Goal: Communication & Community: Answer question/provide support

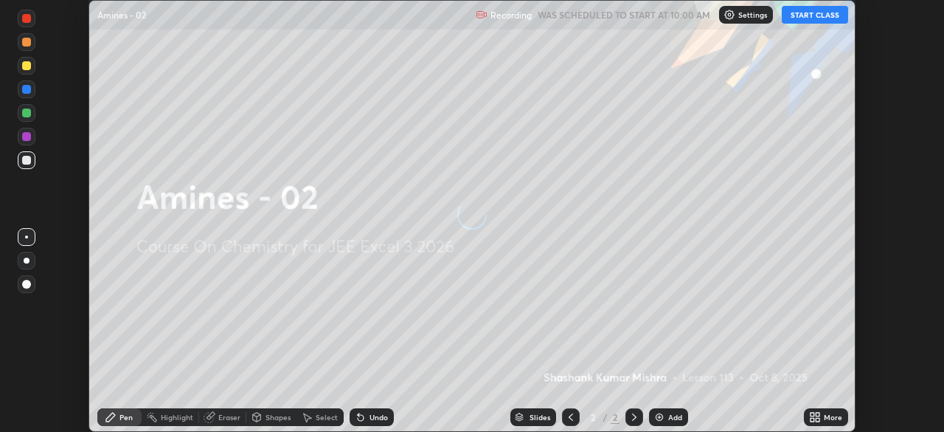
scroll to position [432, 944]
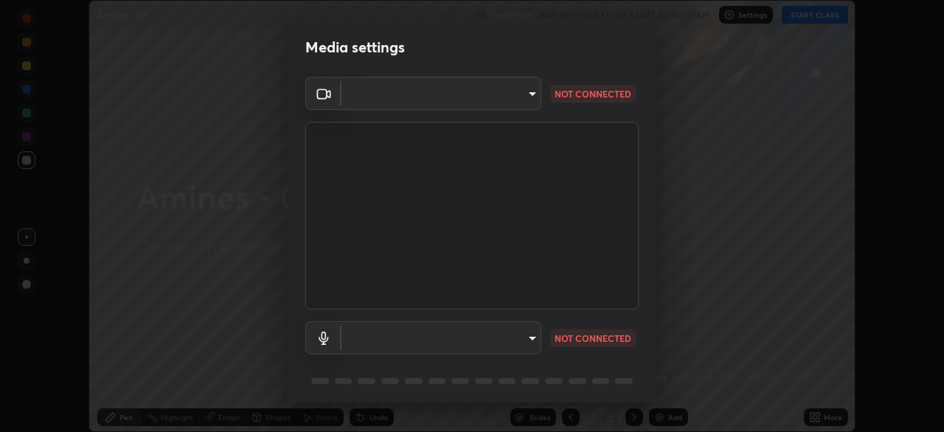
type input "1c1fc7f170fe0fb63c593947f71fbe7b7276dd803ac4132beb317857cbf647bf"
click at [533, 339] on body "Erase all Amines - 02 Recording WAS SCHEDULED TO START AT 10:00 AM Settings STA…" at bounding box center [472, 216] width 944 height 432
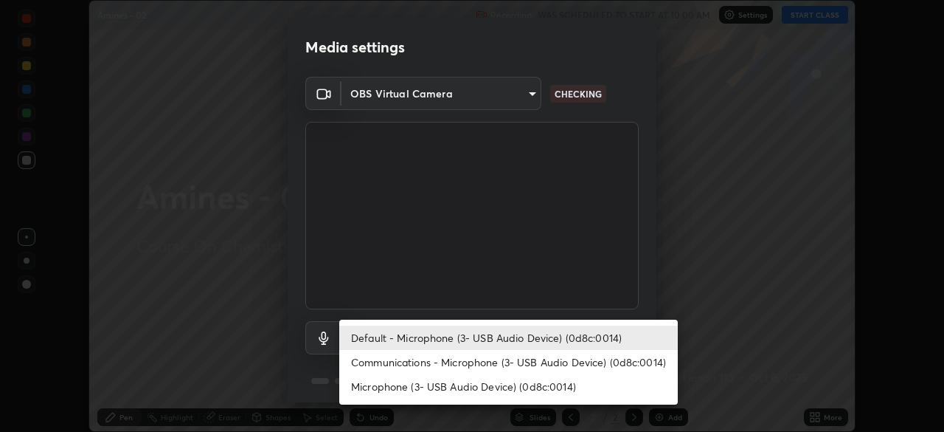
click at [528, 360] on li "Communications - Microphone (3- USB Audio Device) (0d8c:0014)" at bounding box center [508, 362] width 339 height 24
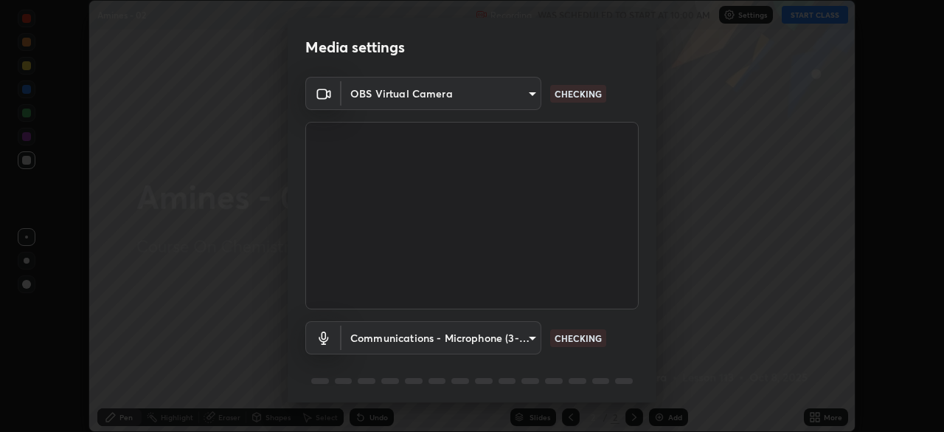
click at [514, 338] on body "Erase all Amines - 02 Recording WAS SCHEDULED TO START AT 10:00 AM Settings STA…" at bounding box center [472, 216] width 944 height 432
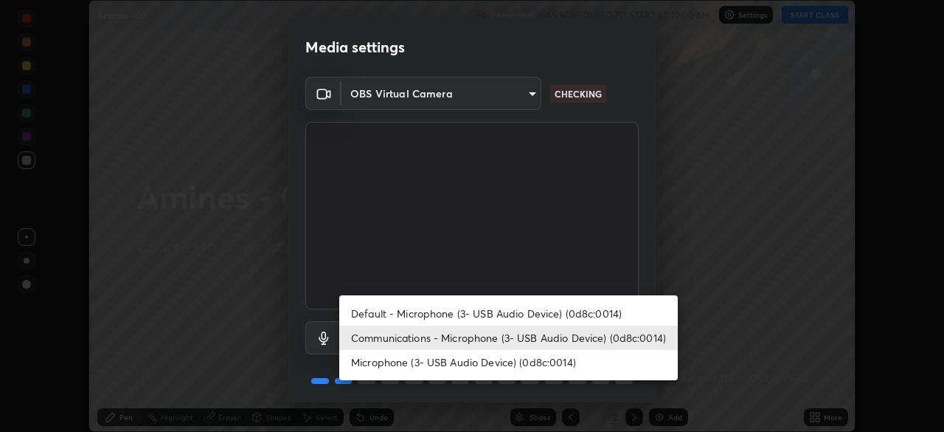
click at [512, 312] on li "Default - Microphone (3- USB Audio Device) (0d8c:0014)" at bounding box center [508, 313] width 339 height 24
type input "default"
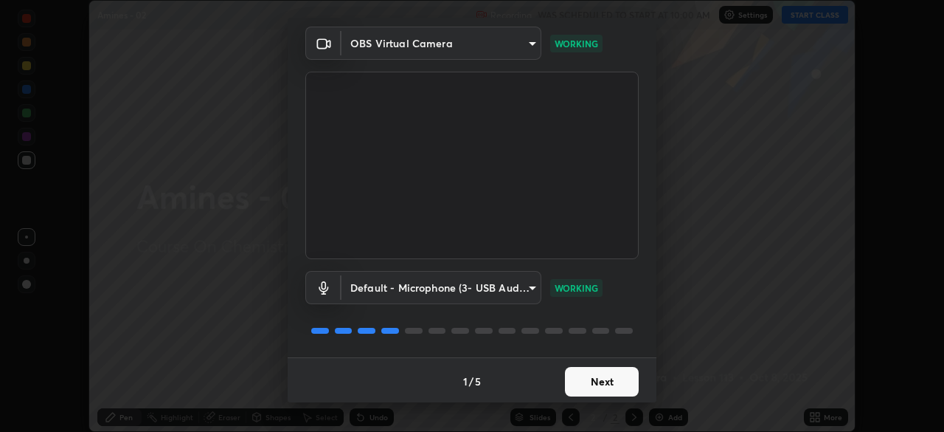
scroll to position [52, 0]
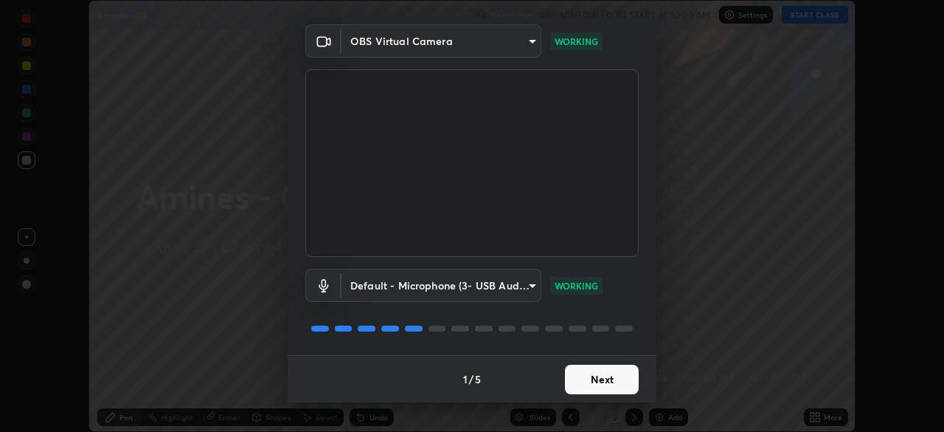
click at [602, 381] on button "Next" at bounding box center [602, 380] width 74 height 30
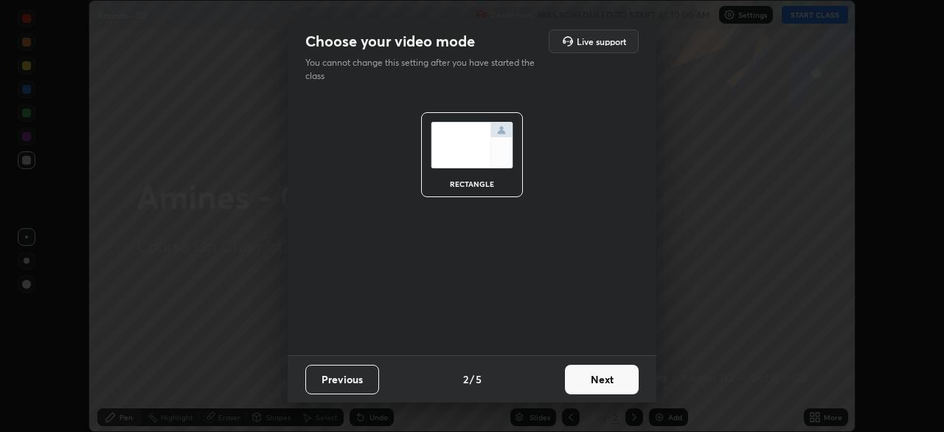
click at [609, 384] on button "Next" at bounding box center [602, 380] width 74 height 30
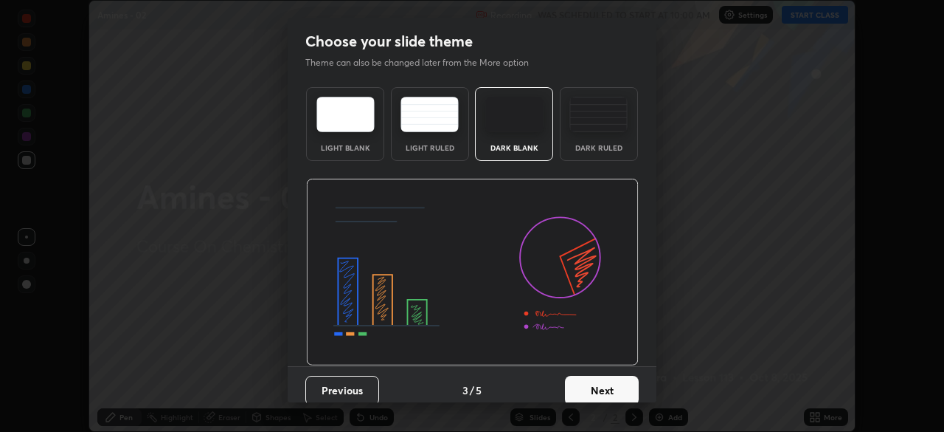
click at [621, 383] on button "Next" at bounding box center [602, 391] width 74 height 30
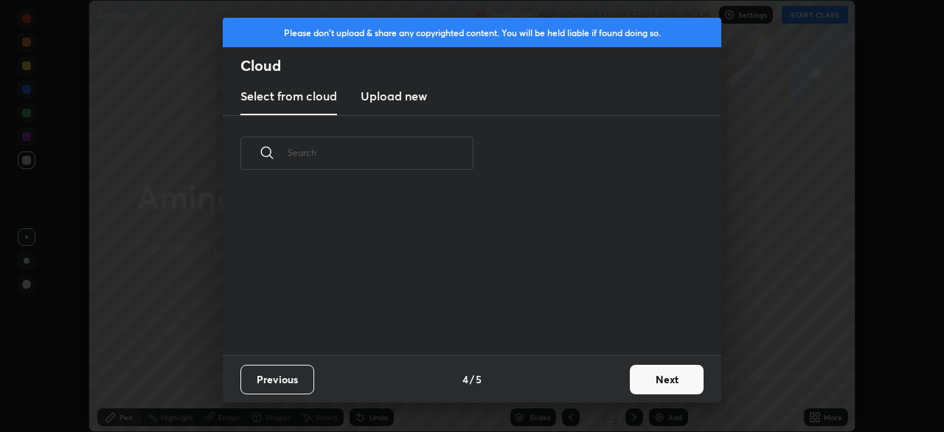
click at [656, 378] on button "Next" at bounding box center [667, 380] width 74 height 30
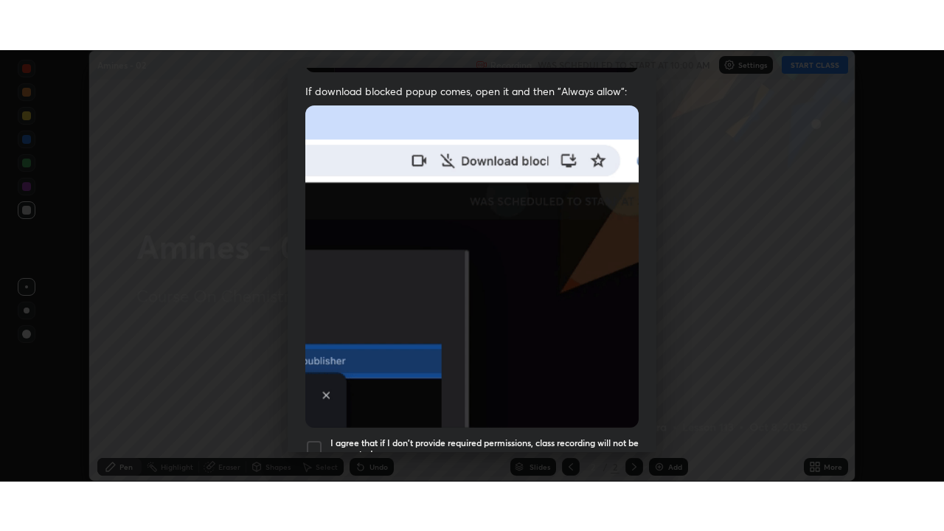
scroll to position [353, 0]
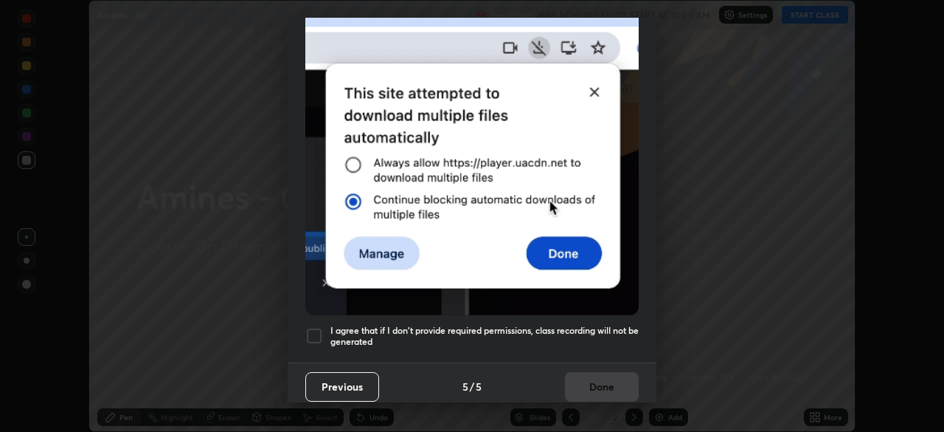
click at [573, 325] on h5 "I agree that if I don't provide required permissions, class recording will not …" at bounding box center [485, 336] width 308 height 23
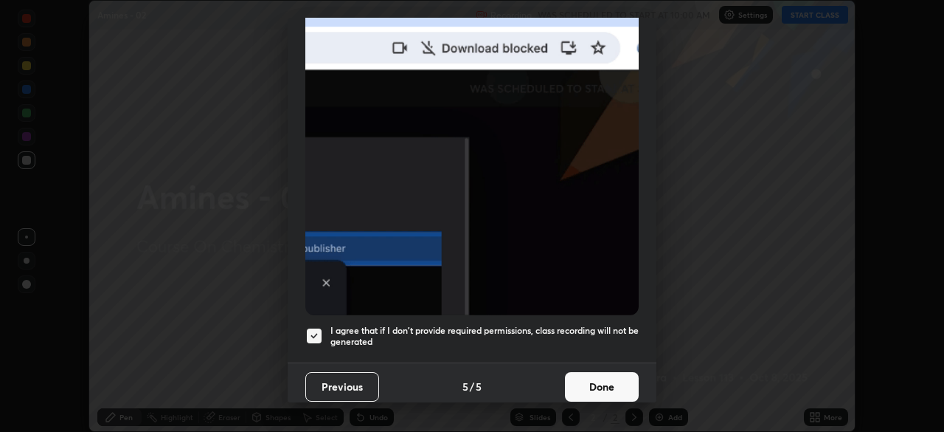
click at [592, 379] on button "Done" at bounding box center [602, 387] width 74 height 30
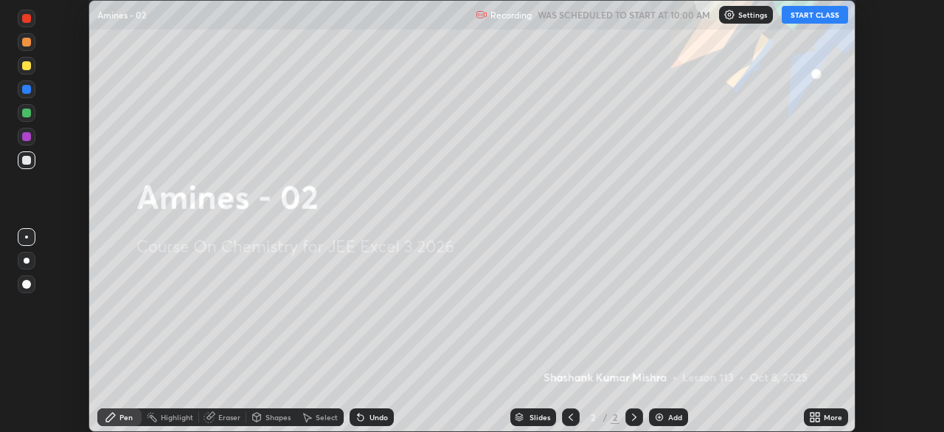
click at [810, 18] on button "START CLASS" at bounding box center [815, 15] width 66 height 18
click at [815, 418] on icon at bounding box center [815, 417] width 12 height 12
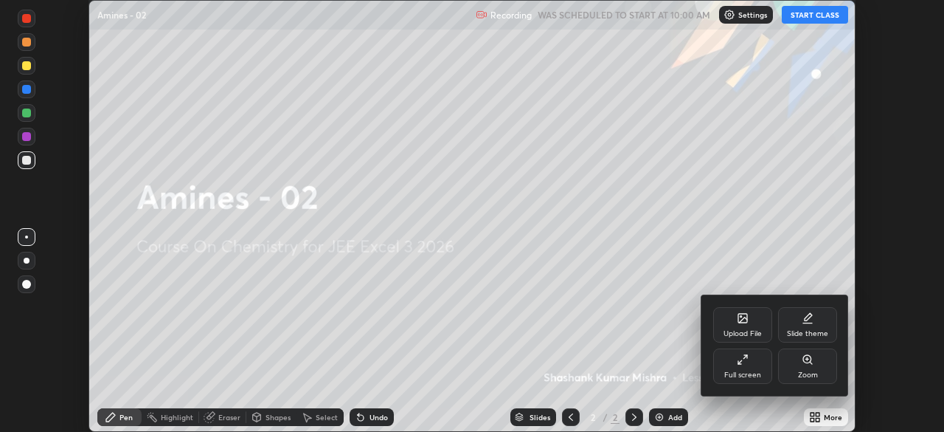
click at [755, 372] on div "Full screen" at bounding box center [743, 374] width 37 height 7
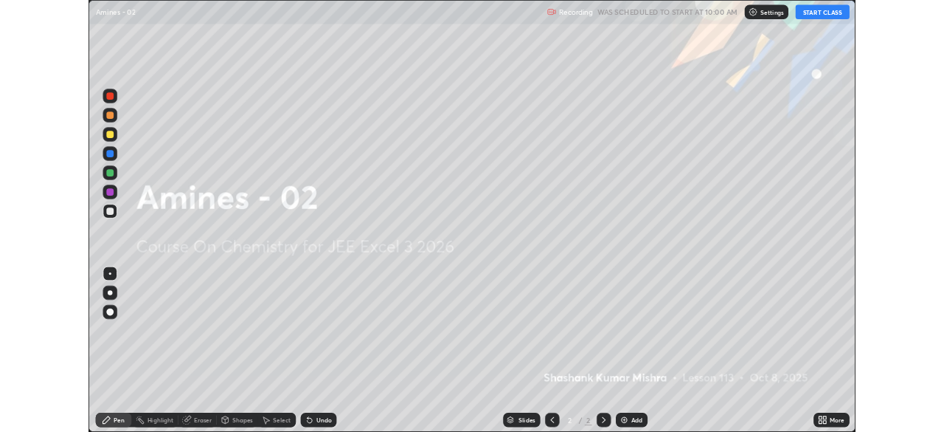
scroll to position [531, 944]
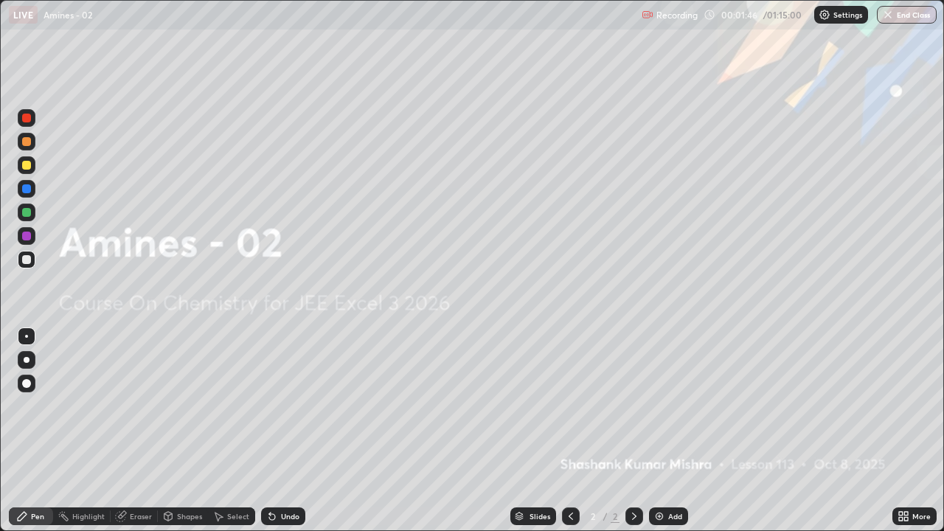
click at [183, 431] on div "Shapes" at bounding box center [189, 516] width 25 height 7
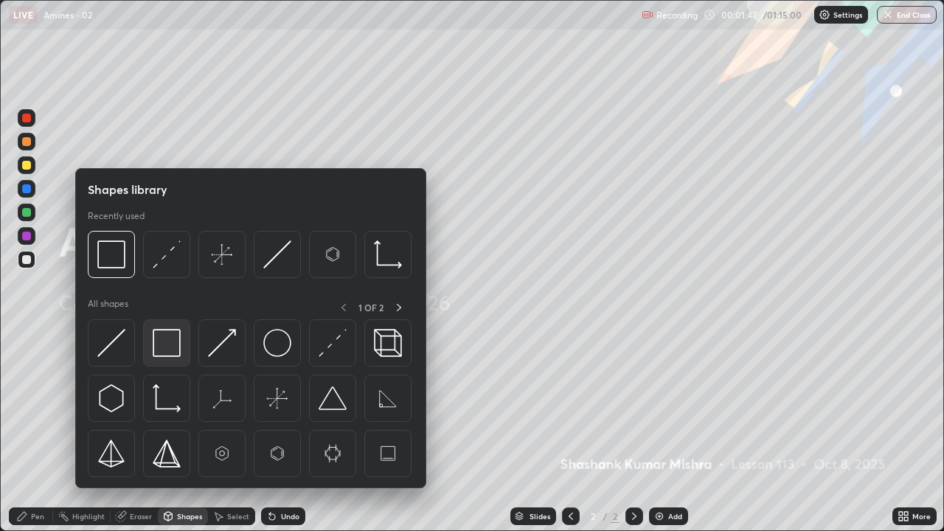
click at [165, 339] on img at bounding box center [167, 343] width 28 height 28
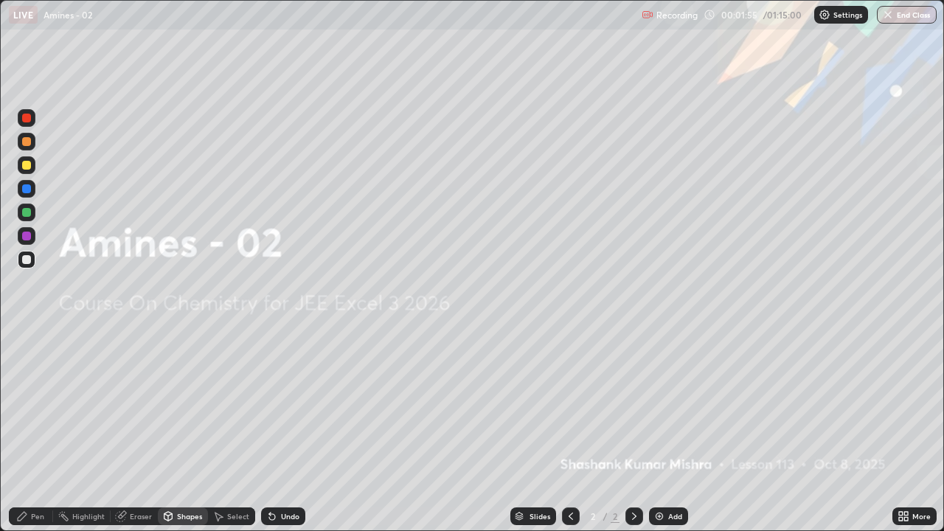
click at [30, 431] on div "Pen" at bounding box center [31, 517] width 44 height 18
click at [26, 384] on div at bounding box center [26, 383] width 9 height 9
click at [287, 431] on div "Undo" at bounding box center [290, 516] width 18 height 7
click at [27, 336] on div at bounding box center [26, 336] width 3 height 3
click at [28, 431] on div "Pen" at bounding box center [31, 517] width 44 height 18
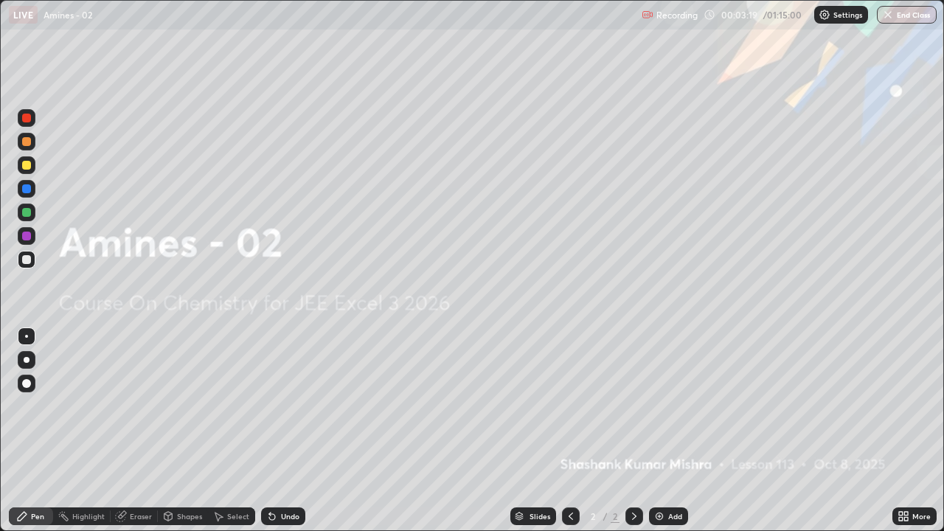
click at [660, 431] on img at bounding box center [660, 517] width 12 height 12
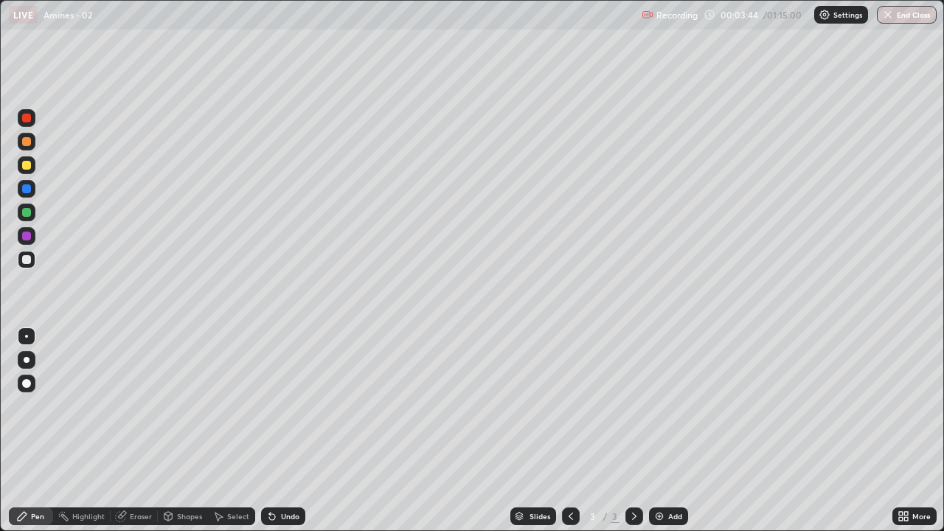
click at [283, 431] on div "Undo" at bounding box center [290, 516] width 18 height 7
click at [285, 431] on div "Undo" at bounding box center [290, 516] width 18 height 7
click at [281, 431] on div "Undo" at bounding box center [290, 516] width 18 height 7
click at [228, 431] on div "Select" at bounding box center [238, 516] width 22 height 7
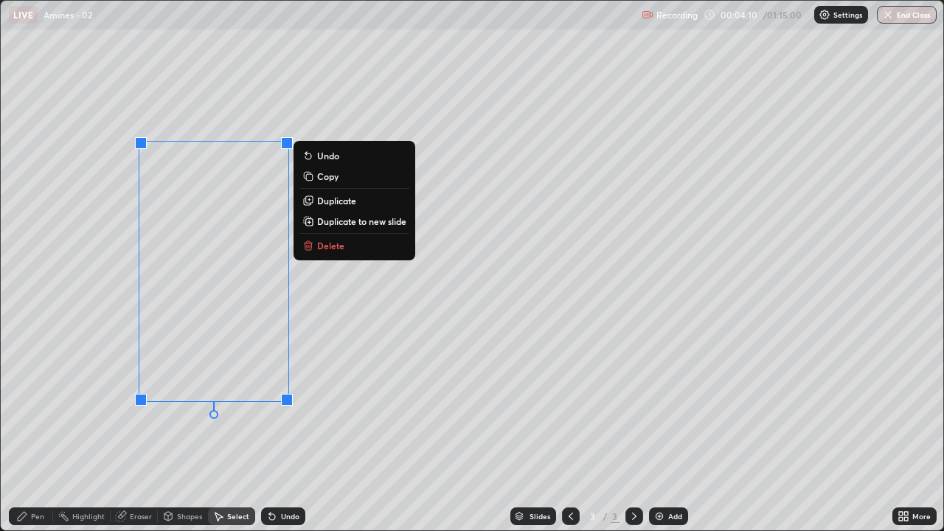
click at [39, 431] on div "Pen" at bounding box center [37, 516] width 13 height 7
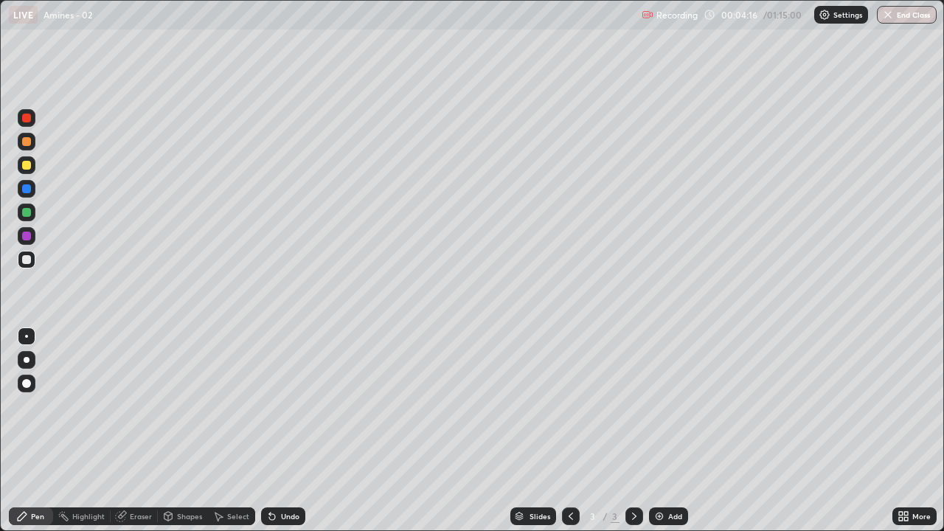
click at [277, 431] on div "Undo" at bounding box center [283, 517] width 44 height 18
click at [284, 431] on div "Undo" at bounding box center [290, 516] width 18 height 7
click at [283, 431] on div "Undo" at bounding box center [290, 516] width 18 height 7
click at [139, 431] on div "Eraser" at bounding box center [141, 516] width 22 height 7
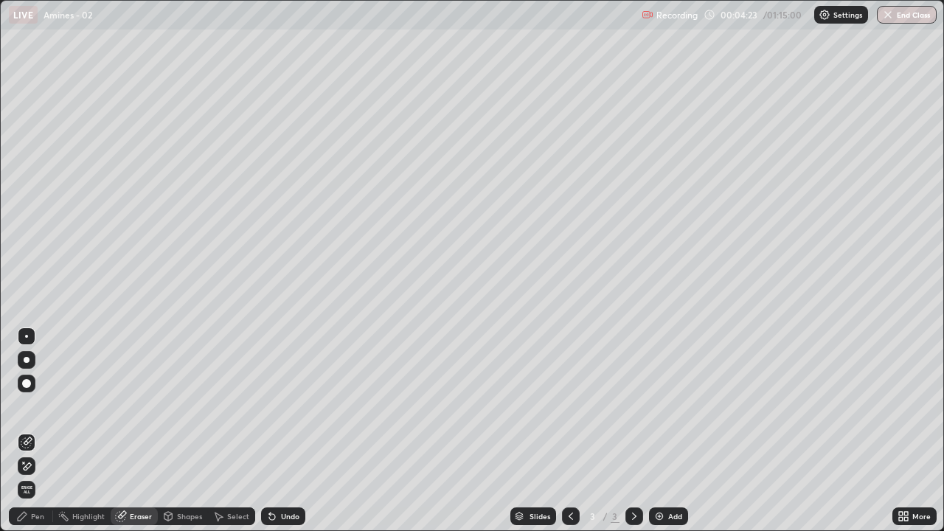
click at [36, 431] on div "Pen" at bounding box center [31, 517] width 44 height 18
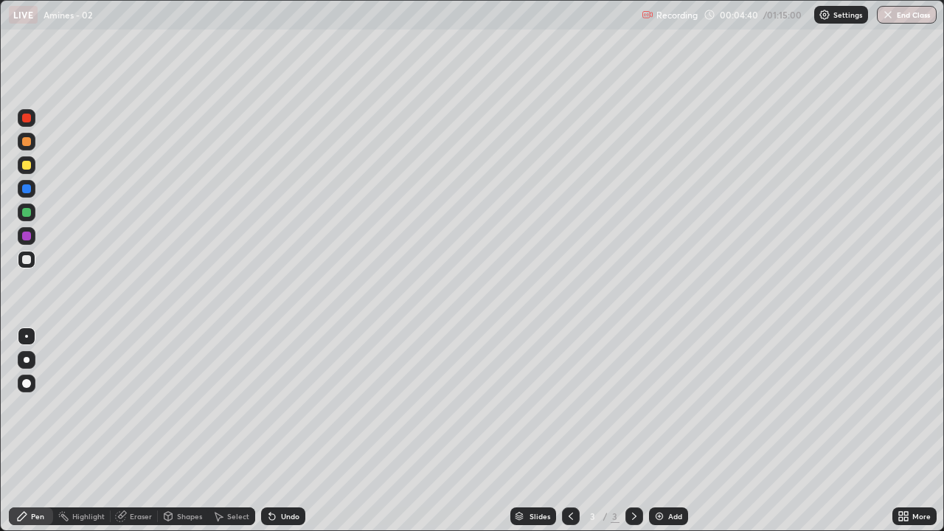
click at [137, 431] on div "Eraser" at bounding box center [141, 516] width 22 height 7
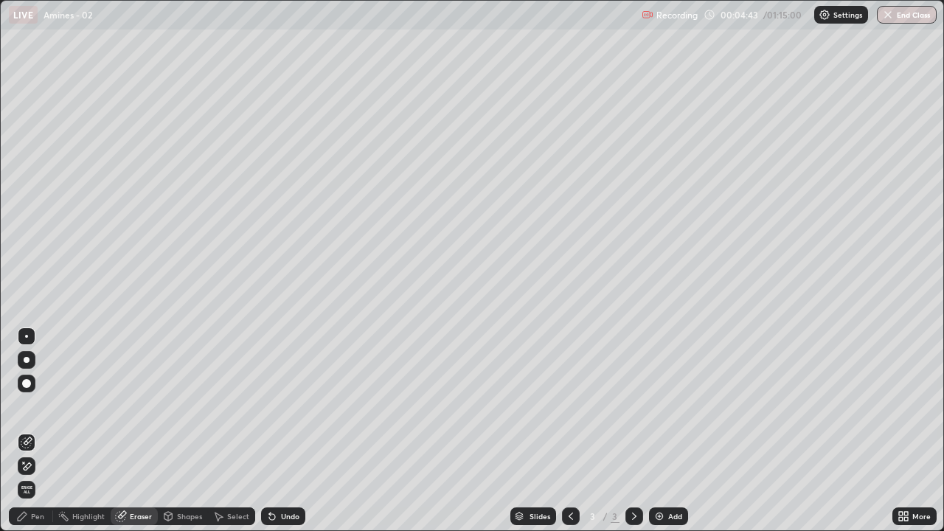
click at [224, 431] on div "Select" at bounding box center [231, 517] width 47 height 18
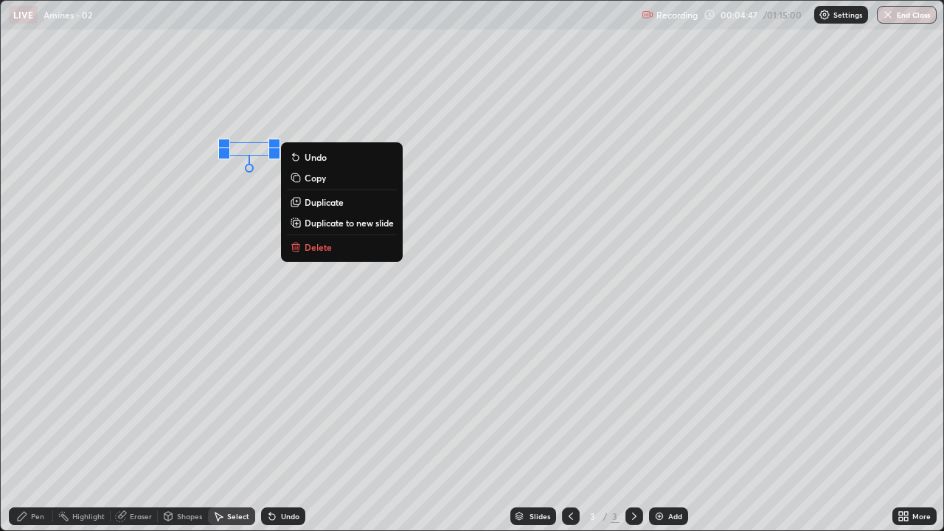
click at [35, 431] on div "Pen" at bounding box center [37, 516] width 13 height 7
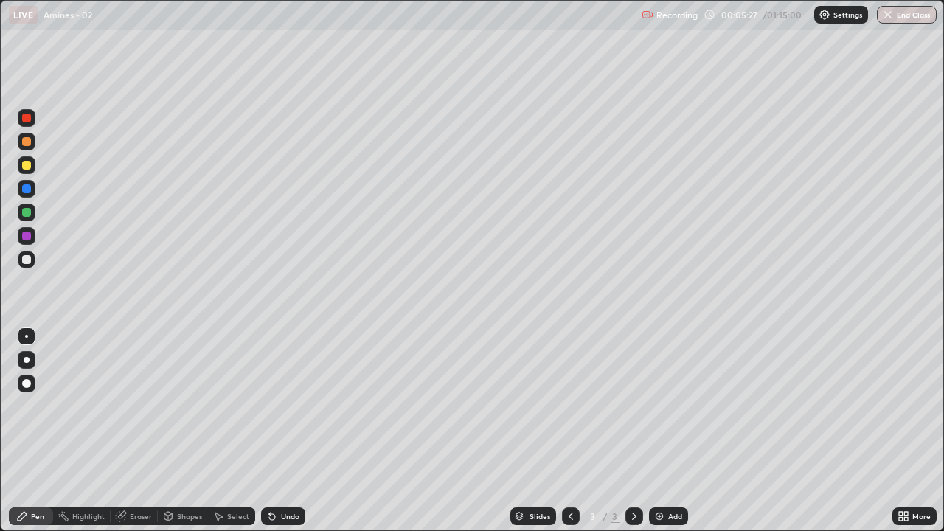
click at [902, 431] on icon at bounding box center [904, 517] width 12 height 12
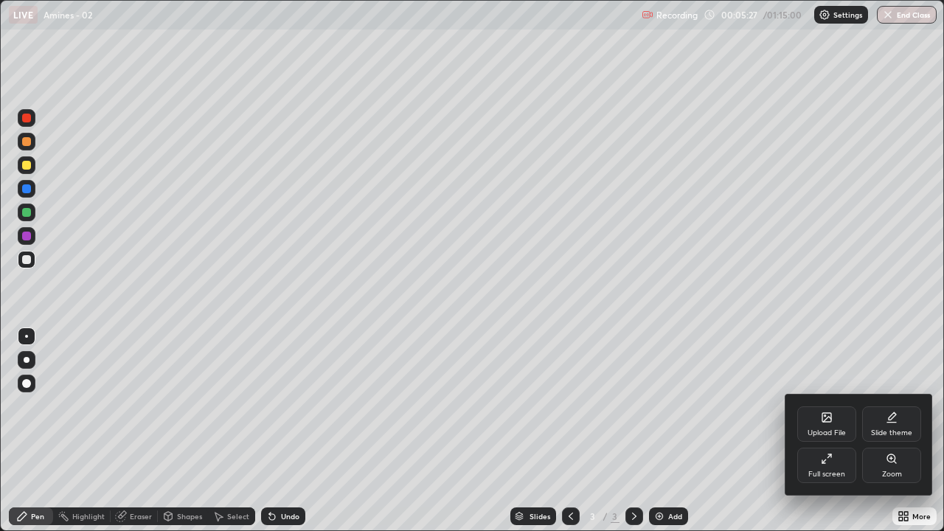
click at [840, 431] on div "Full screen" at bounding box center [827, 465] width 59 height 35
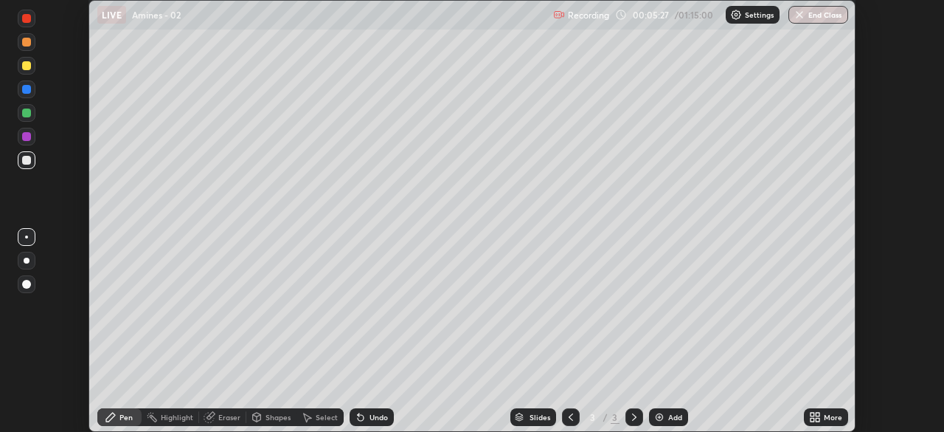
scroll to position [73355, 72843]
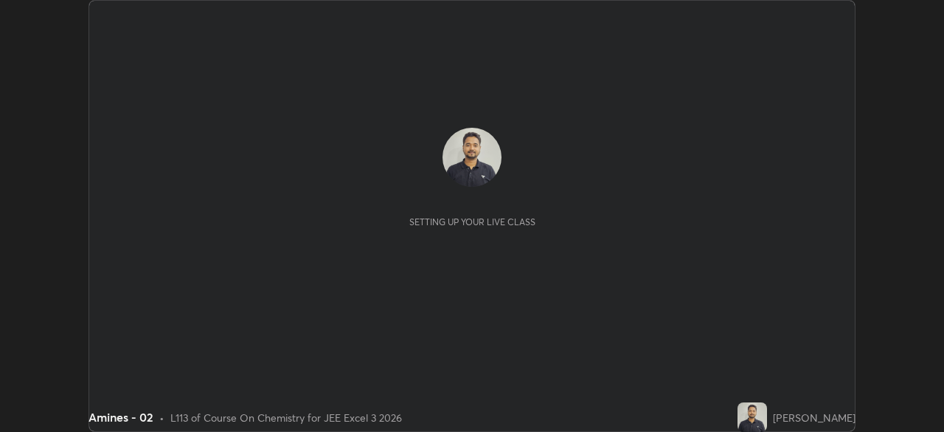
scroll to position [432, 944]
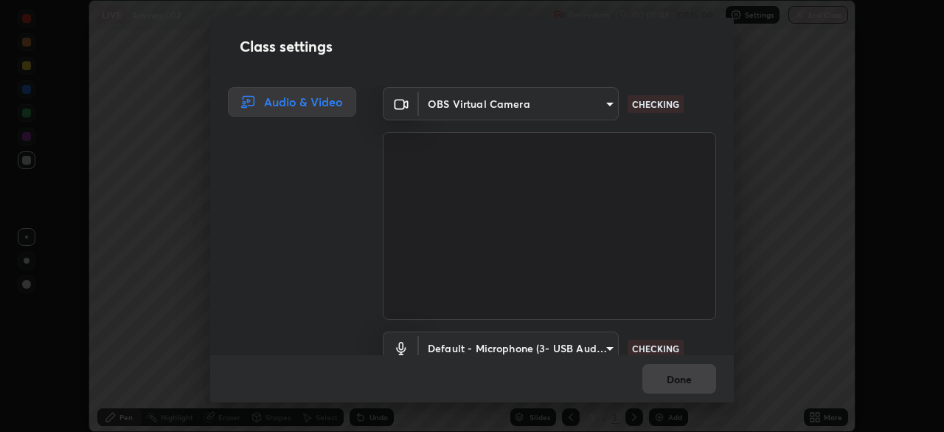
click at [610, 343] on body "Erase all LIVE Amines - 02 Recording 00:05:48 / 01:15:00 Settings End Class Set…" at bounding box center [472, 216] width 944 height 432
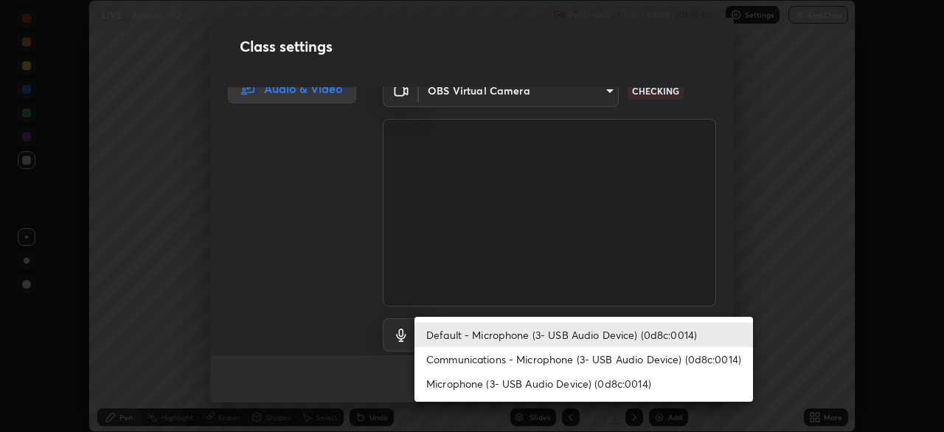
click at [618, 356] on li "Communications - Microphone (3- USB Audio Device) (0d8c:0014)" at bounding box center [584, 359] width 339 height 24
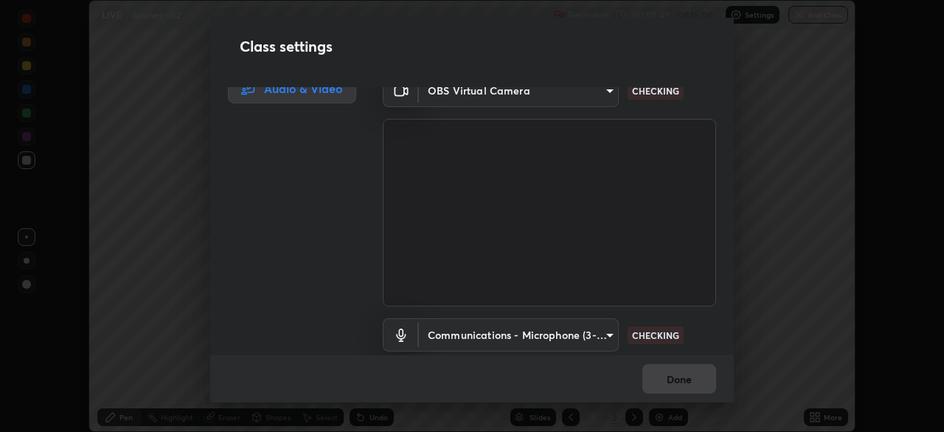
click at [607, 334] on body "Erase all LIVE Amines - 02 Recording 00:05:49 / 01:15:00 Settings End Class Set…" at bounding box center [472, 216] width 944 height 432
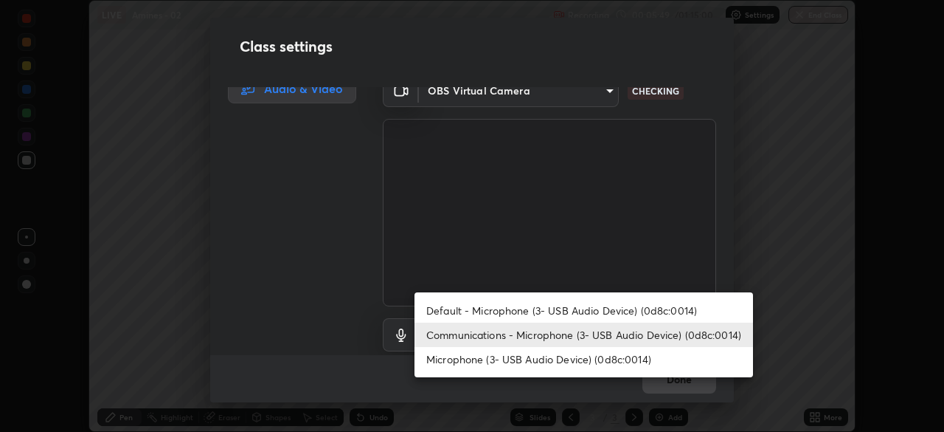
click at [608, 314] on li "Default - Microphone (3- USB Audio Device) (0d8c:0014)" at bounding box center [584, 310] width 339 height 24
type input "default"
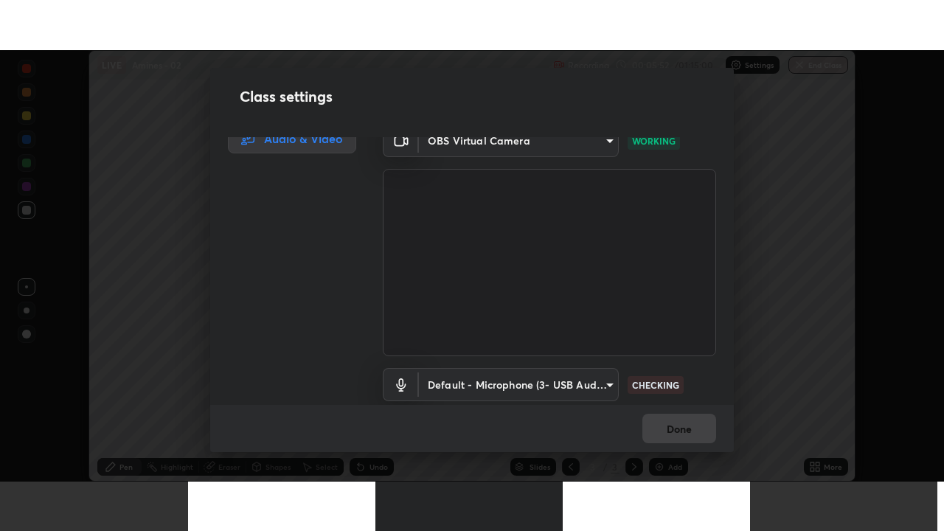
scroll to position [67, 0]
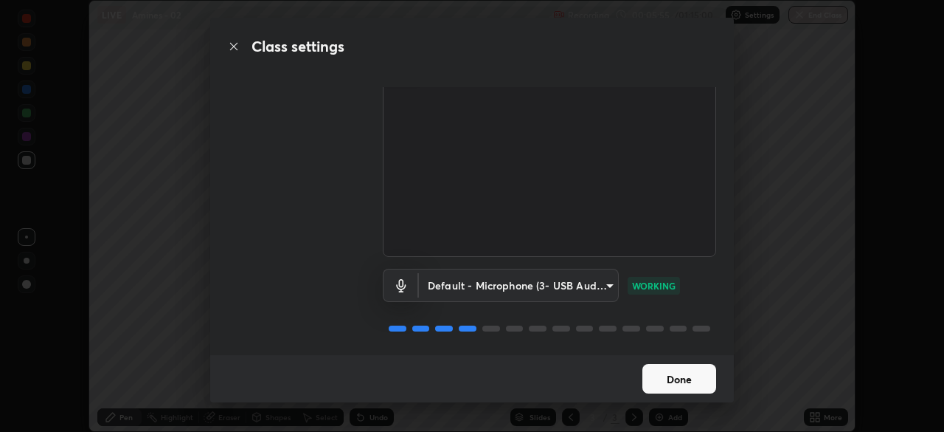
click at [672, 382] on button "Done" at bounding box center [680, 379] width 74 height 30
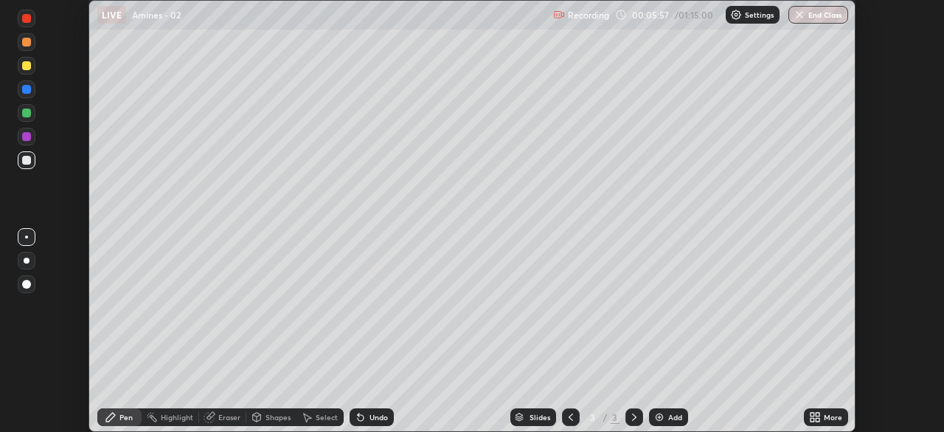
click at [812, 414] on icon at bounding box center [813, 414] width 4 height 4
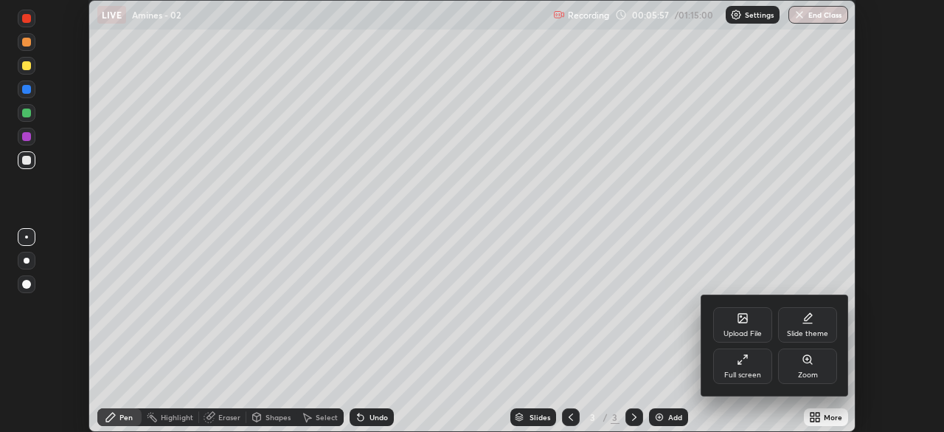
click at [761, 375] on div "Full screen" at bounding box center [743, 365] width 59 height 35
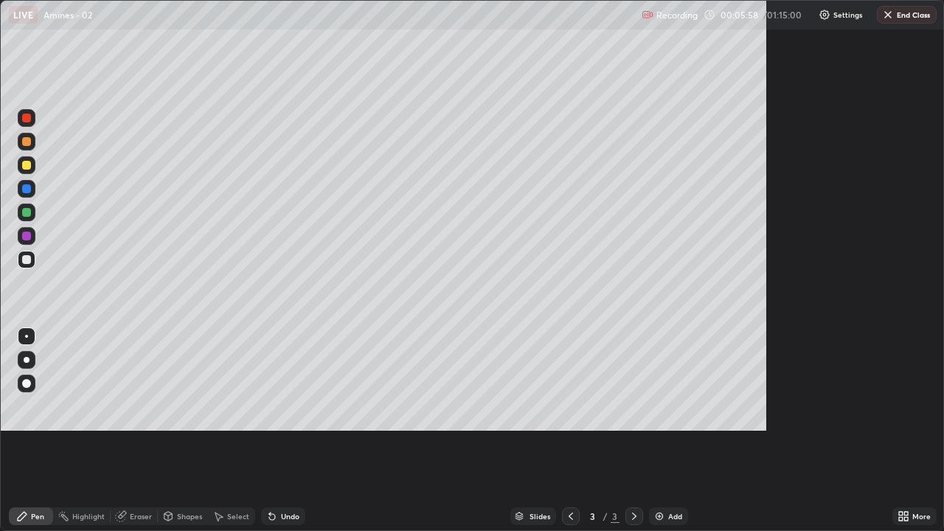
scroll to position [531, 944]
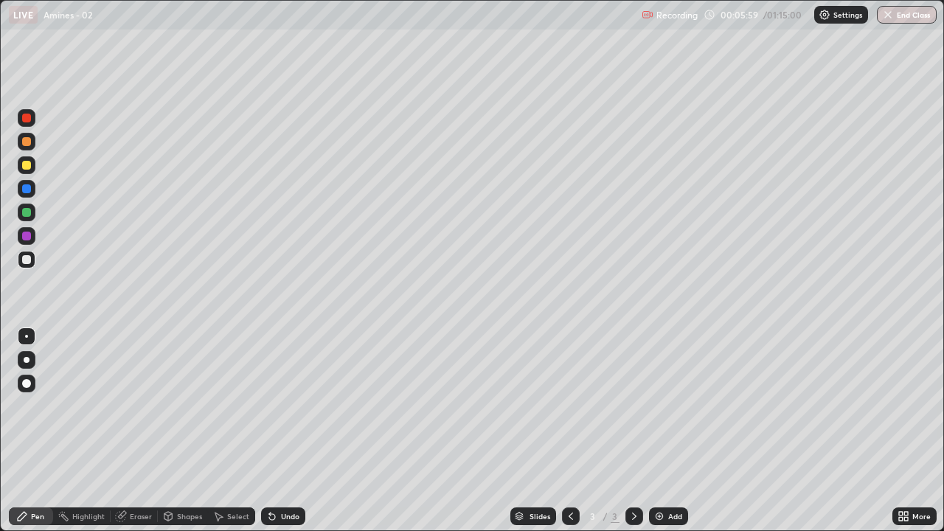
click at [238, 431] on div "Select" at bounding box center [238, 516] width 22 height 7
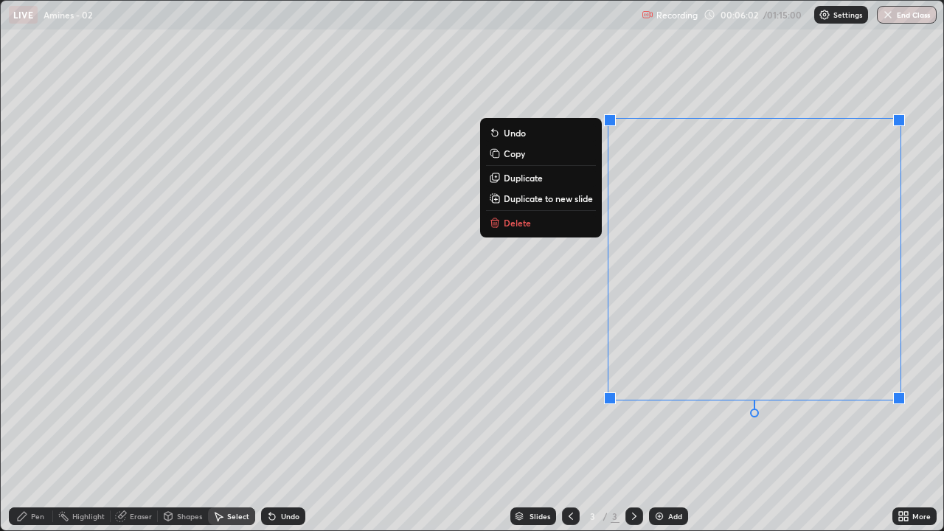
click at [522, 222] on p "Delete" at bounding box center [517, 223] width 27 height 12
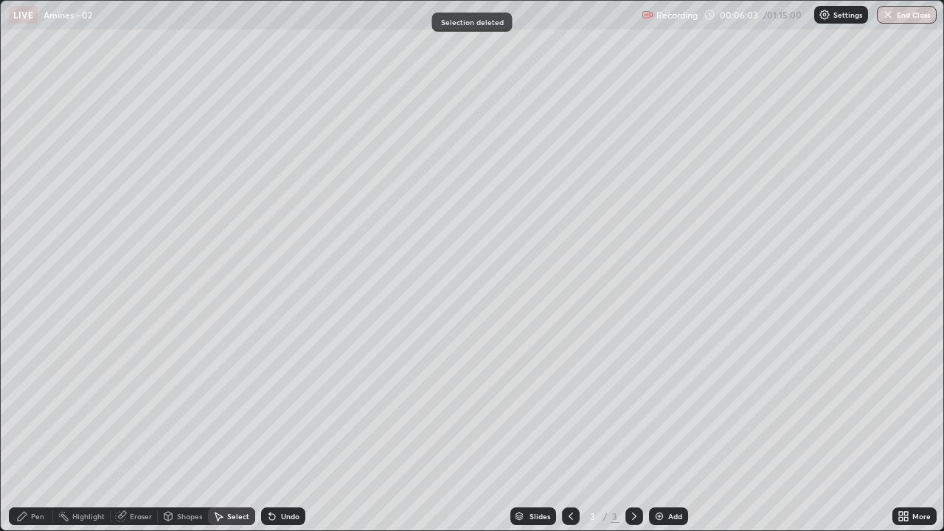
click at [32, 431] on div "Pen" at bounding box center [37, 516] width 13 height 7
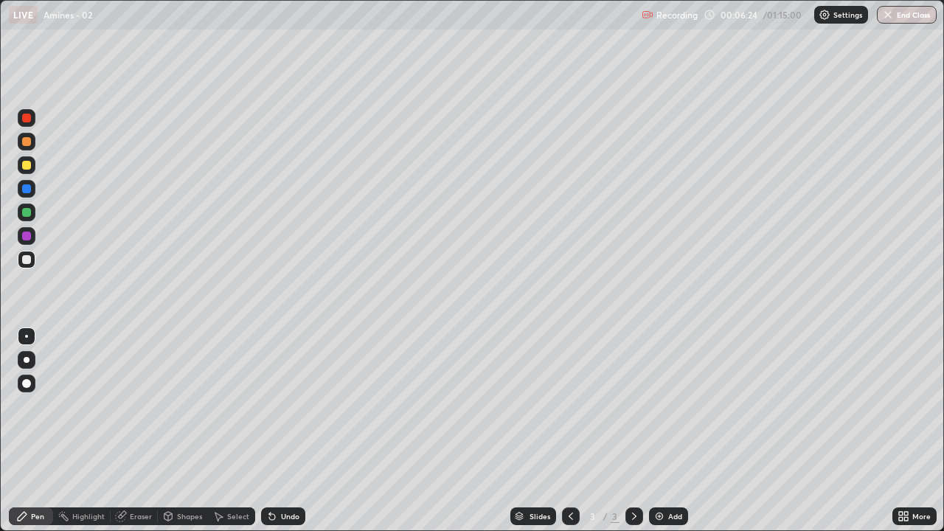
click at [278, 431] on div "Undo" at bounding box center [283, 517] width 44 height 18
click at [274, 431] on icon at bounding box center [272, 517] width 12 height 12
click at [276, 431] on div "Undo" at bounding box center [283, 517] width 44 height 18
click at [283, 431] on div "Undo" at bounding box center [290, 516] width 18 height 7
click at [276, 431] on div "Undo" at bounding box center [283, 517] width 44 height 18
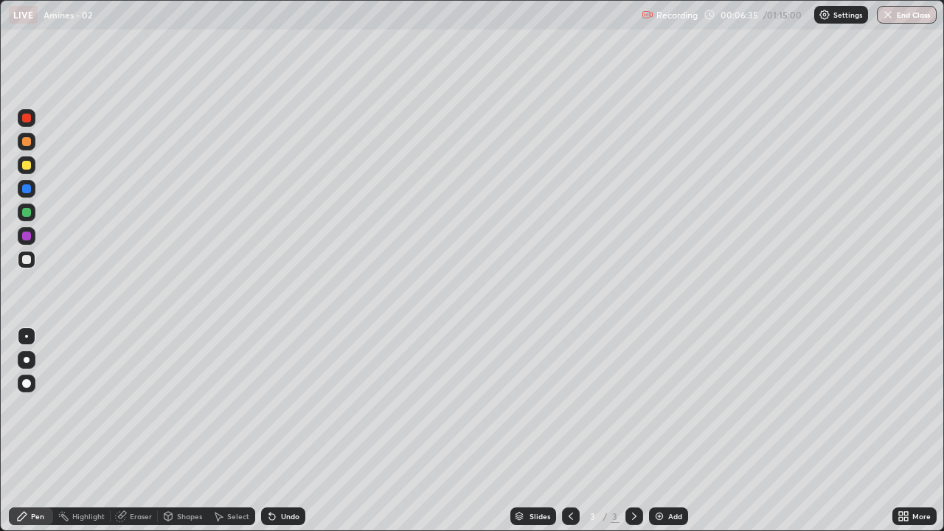
click at [269, 431] on icon at bounding box center [269, 513] width 1 height 1
click at [278, 431] on div "Undo" at bounding box center [283, 517] width 44 height 18
click at [235, 431] on div "Select" at bounding box center [238, 516] width 22 height 7
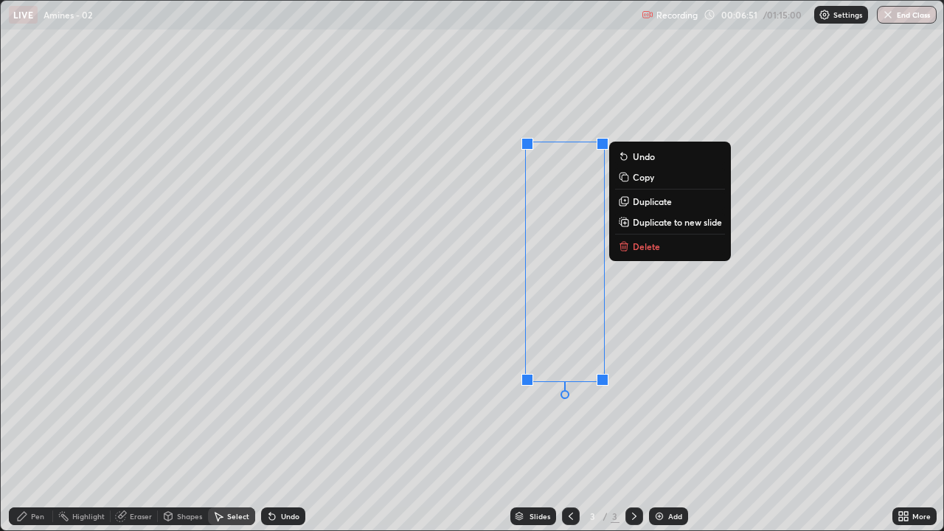
click at [642, 247] on p "Delete" at bounding box center [646, 247] width 27 height 12
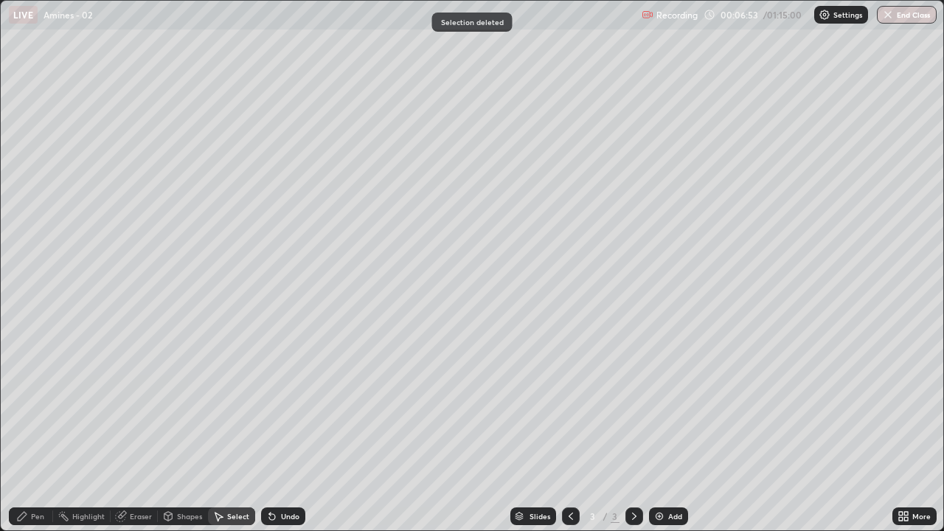
click at [35, 431] on div "Pen" at bounding box center [37, 516] width 13 height 7
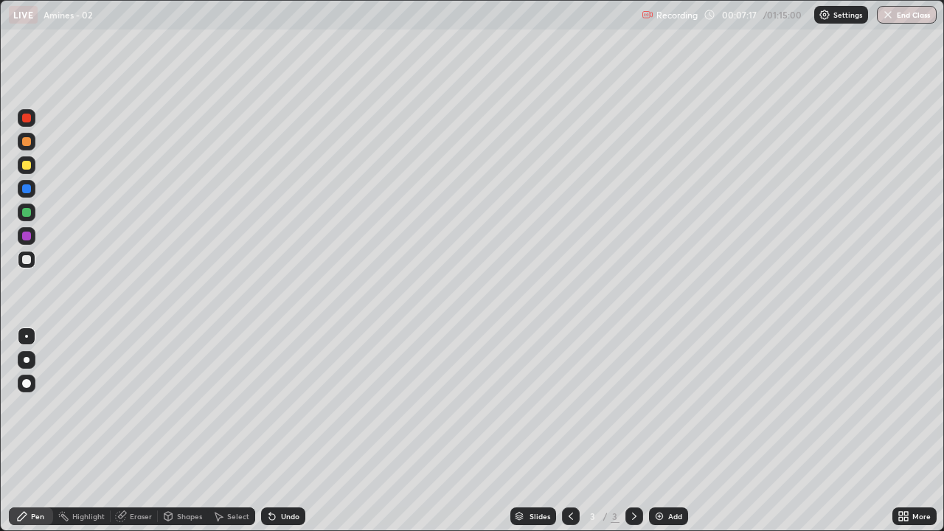
click at [136, 431] on div "Eraser" at bounding box center [141, 516] width 22 height 7
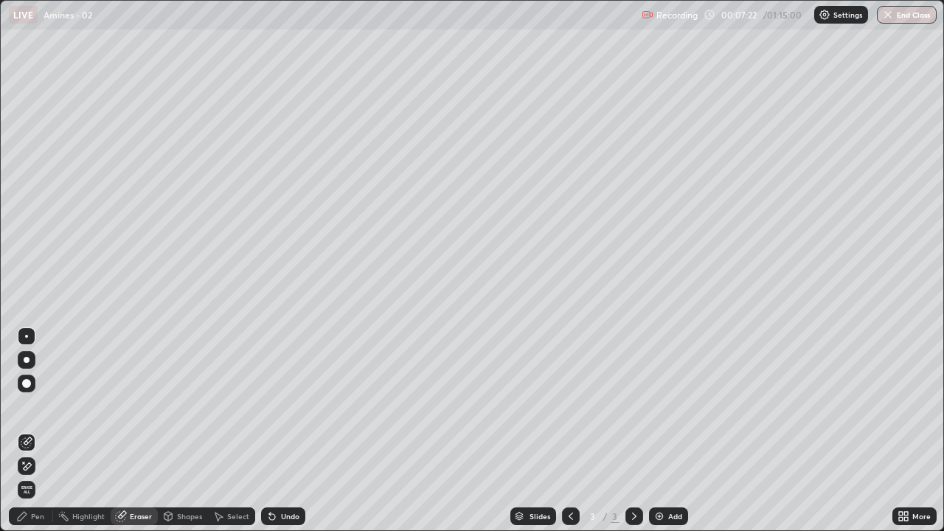
click at [30, 431] on div "Pen" at bounding box center [31, 517] width 44 height 18
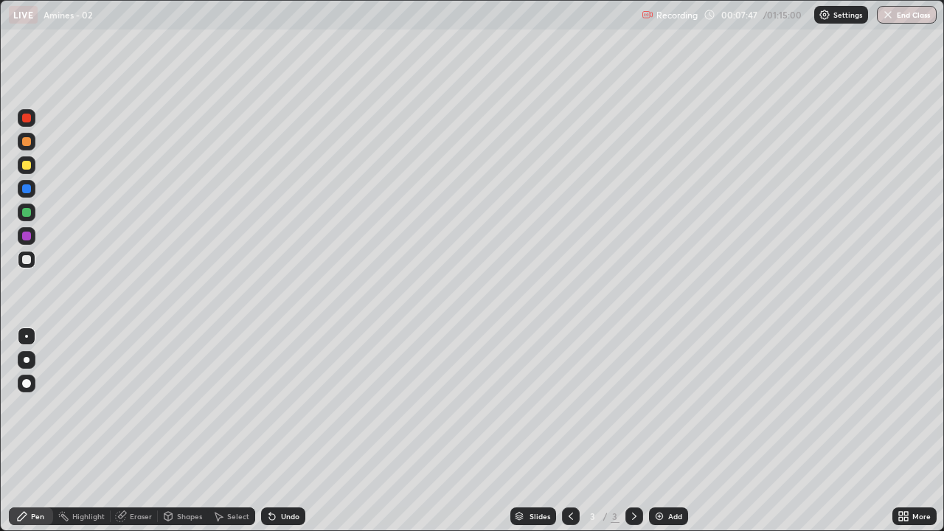
click at [30, 169] on div at bounding box center [27, 165] width 18 height 18
click at [30, 263] on div at bounding box center [27, 260] width 18 height 18
click at [651, 431] on div "Add" at bounding box center [668, 517] width 39 height 18
click at [286, 431] on div "Undo" at bounding box center [290, 516] width 18 height 7
click at [282, 431] on div "Undo" at bounding box center [290, 516] width 18 height 7
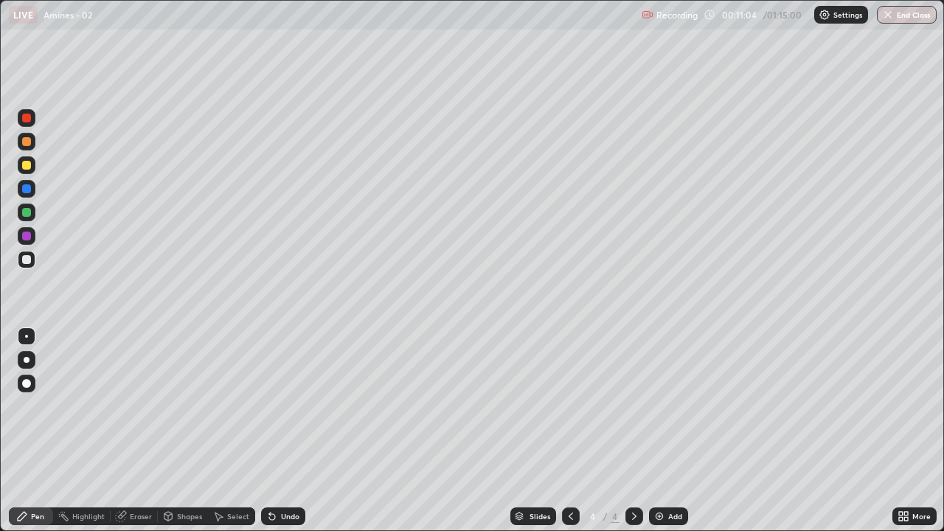
click at [283, 431] on div "Undo" at bounding box center [290, 516] width 18 height 7
click at [286, 431] on div "Undo" at bounding box center [290, 516] width 18 height 7
click at [239, 431] on div "Select" at bounding box center [238, 516] width 22 height 7
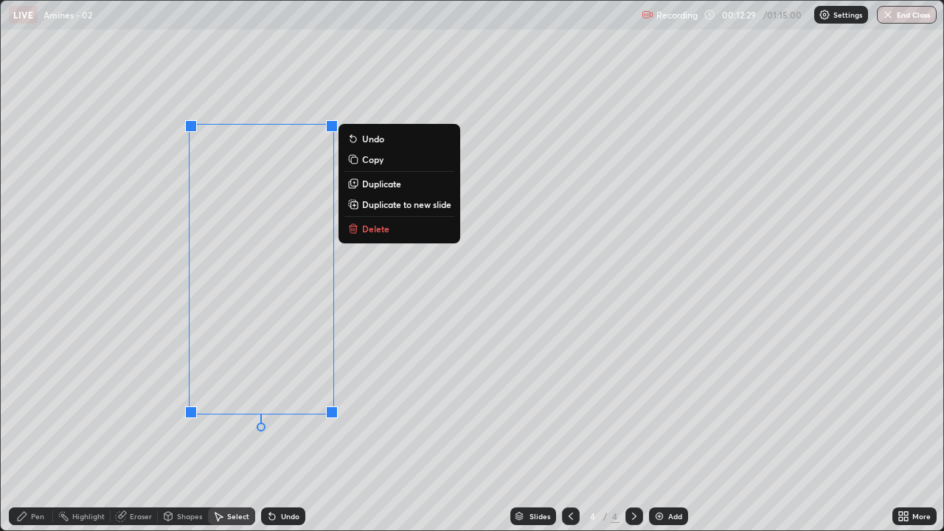
click at [400, 201] on p "Duplicate to new slide" at bounding box center [406, 204] width 89 height 12
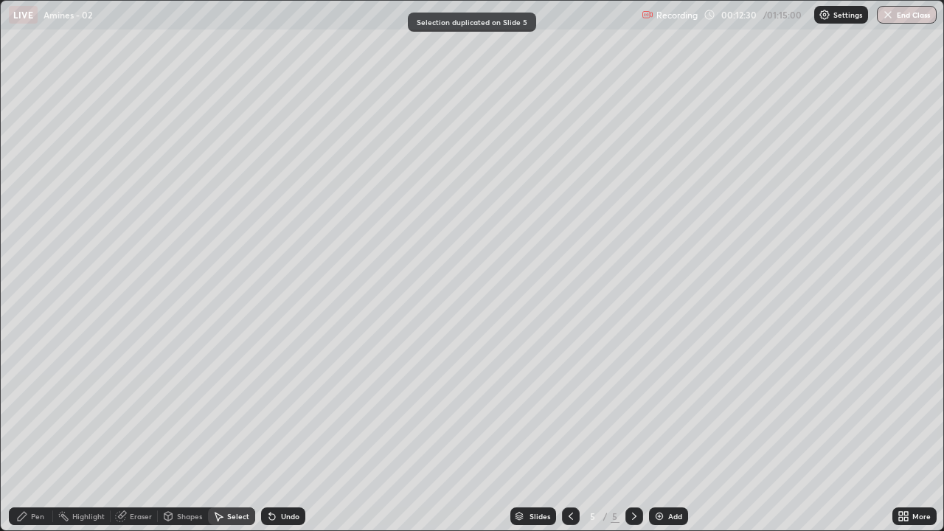
click at [38, 431] on div "Pen" at bounding box center [37, 516] width 13 height 7
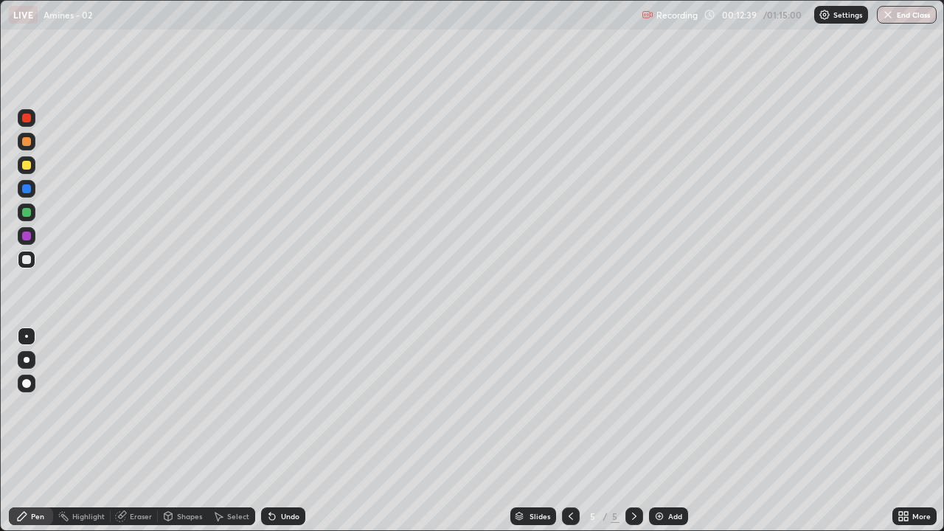
click at [282, 431] on div "Undo" at bounding box center [290, 516] width 18 height 7
click at [277, 431] on div "Undo" at bounding box center [283, 517] width 44 height 18
click at [294, 431] on div "Undo" at bounding box center [290, 516] width 18 height 7
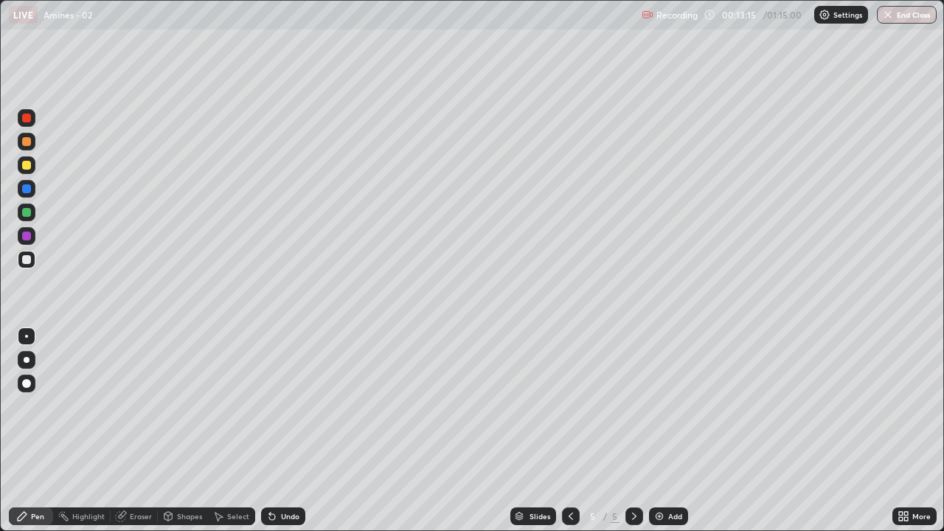
click at [292, 431] on div "Undo" at bounding box center [290, 516] width 18 height 7
click at [294, 431] on div "Undo" at bounding box center [290, 516] width 18 height 7
click at [295, 431] on div "Undo" at bounding box center [290, 516] width 18 height 7
click at [294, 431] on div "Undo" at bounding box center [290, 516] width 18 height 7
click at [663, 431] on img at bounding box center [660, 517] width 12 height 12
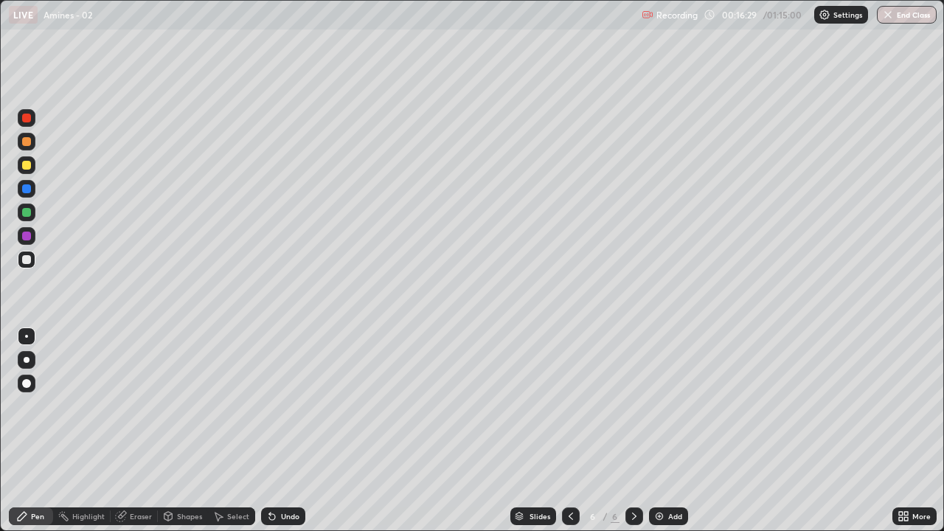
click at [290, 431] on div "Undo" at bounding box center [290, 516] width 18 height 7
click at [287, 431] on div "Undo" at bounding box center [290, 516] width 18 height 7
click at [289, 431] on div "Undo" at bounding box center [283, 517] width 44 height 18
click at [290, 431] on div "Undo" at bounding box center [283, 517] width 44 height 18
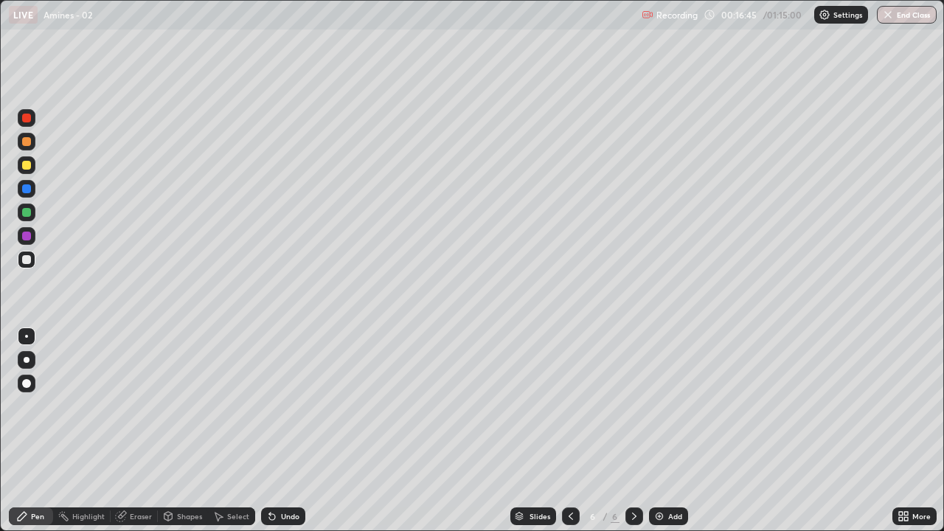
click at [290, 431] on div "Undo" at bounding box center [290, 516] width 18 height 7
click at [291, 431] on div "Undo" at bounding box center [290, 516] width 18 height 7
click at [287, 431] on div "Undo" at bounding box center [290, 516] width 18 height 7
click at [286, 431] on div "Undo" at bounding box center [290, 516] width 18 height 7
click at [294, 431] on div "Undo" at bounding box center [290, 516] width 18 height 7
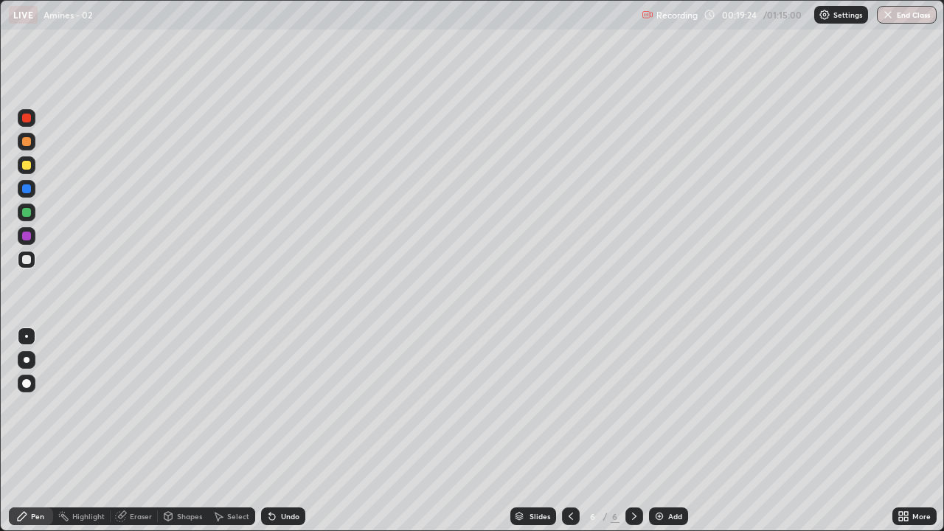
click at [238, 431] on div "Select" at bounding box center [238, 516] width 22 height 7
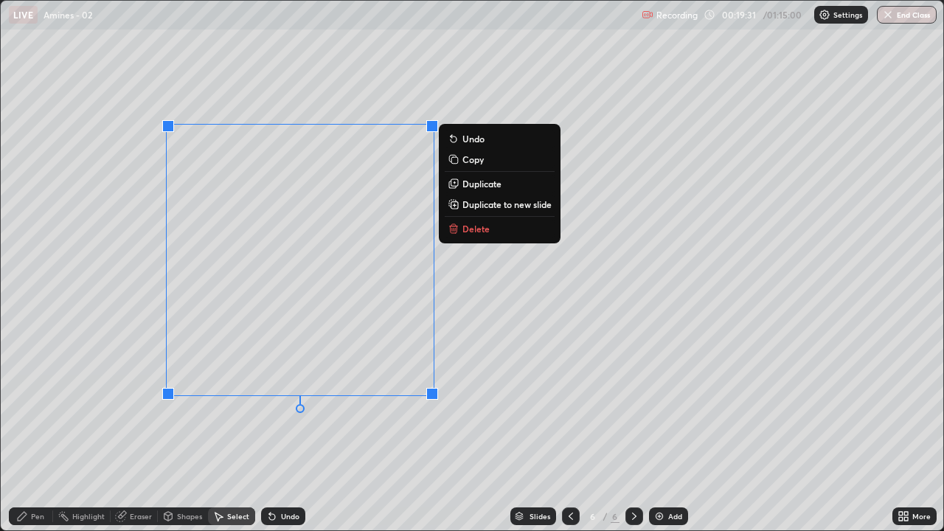
click at [508, 204] on p "Duplicate to new slide" at bounding box center [507, 204] width 89 height 12
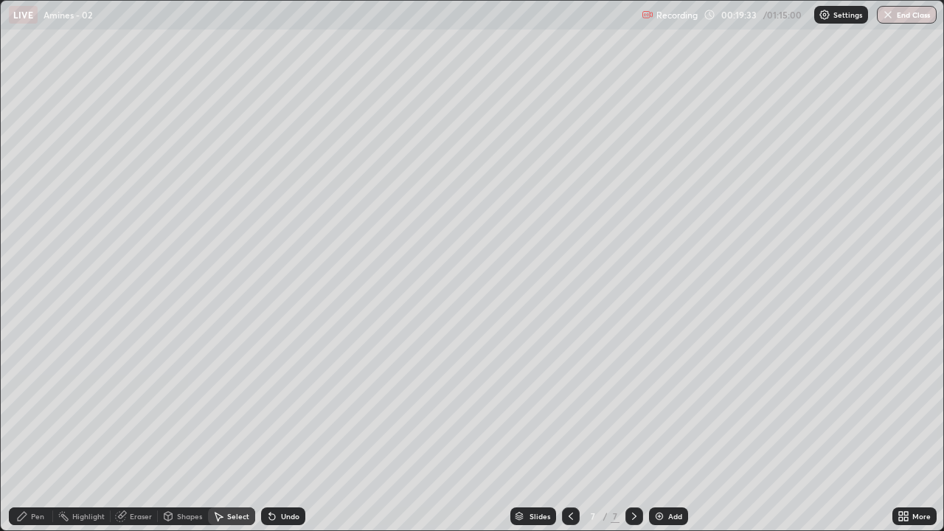
click at [139, 431] on div "Eraser" at bounding box center [141, 516] width 22 height 7
click at [31, 431] on div "Pen" at bounding box center [31, 517] width 44 height 18
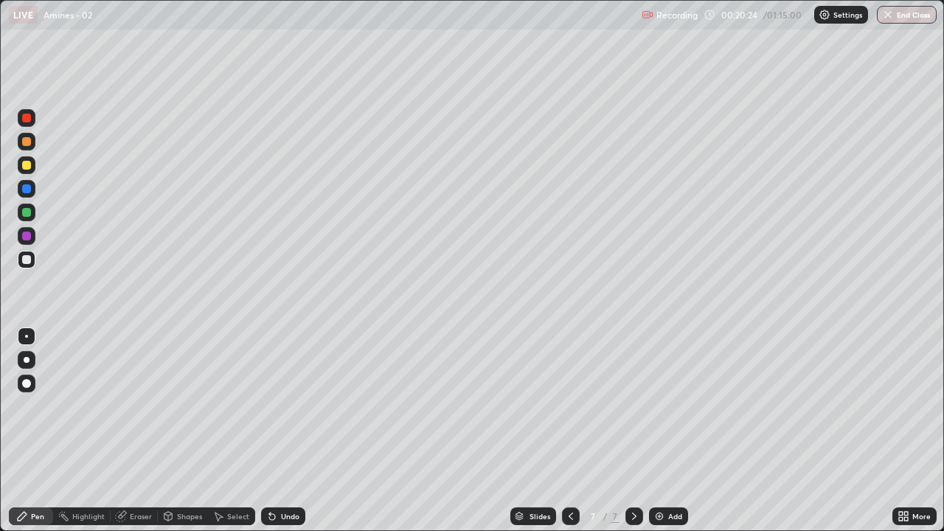
click at [147, 431] on div "Eraser" at bounding box center [141, 516] width 22 height 7
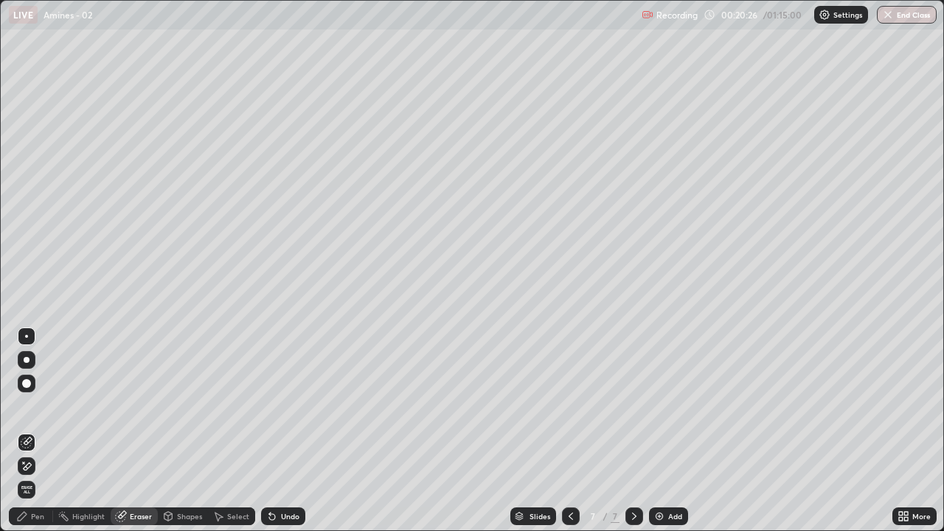
click at [41, 431] on div "Pen" at bounding box center [37, 516] width 13 height 7
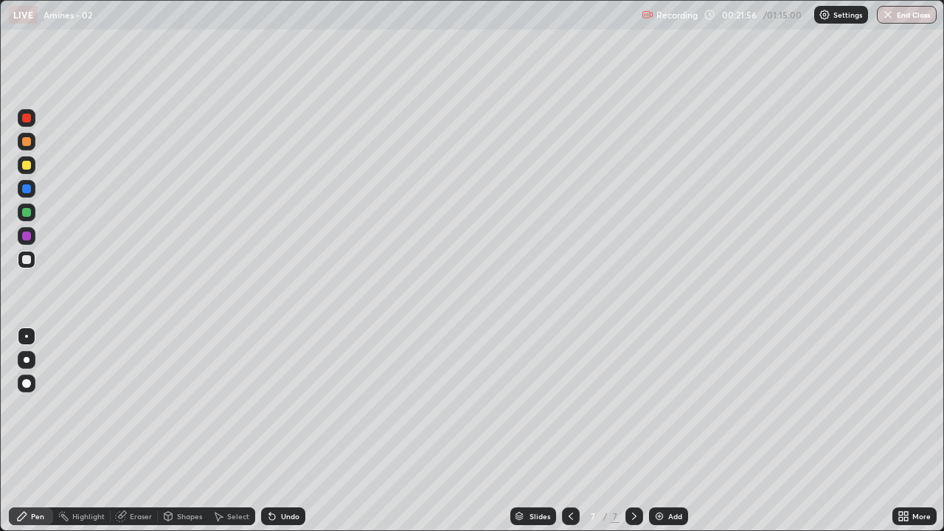
click at [658, 431] on img at bounding box center [660, 517] width 12 height 12
click at [286, 431] on div "Undo" at bounding box center [283, 517] width 44 height 18
click at [570, 431] on icon at bounding box center [571, 517] width 12 height 12
click at [227, 431] on div "Select" at bounding box center [231, 517] width 47 height 18
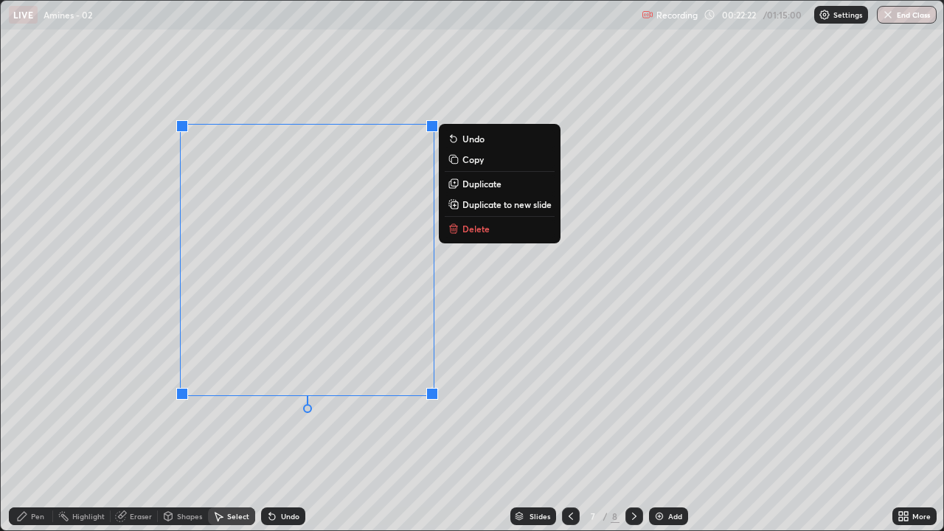
click at [499, 205] on p "Duplicate to new slide" at bounding box center [507, 204] width 89 height 12
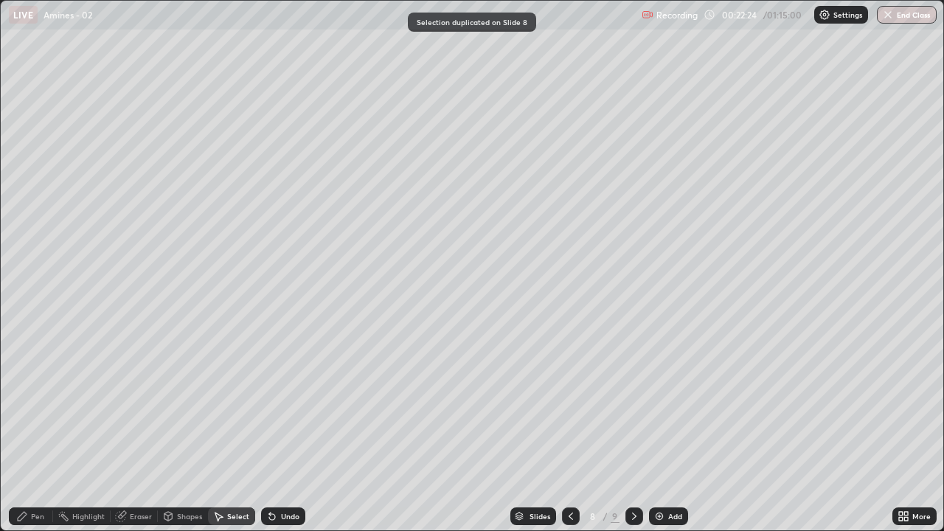
click at [570, 431] on icon at bounding box center [571, 517] width 12 height 12
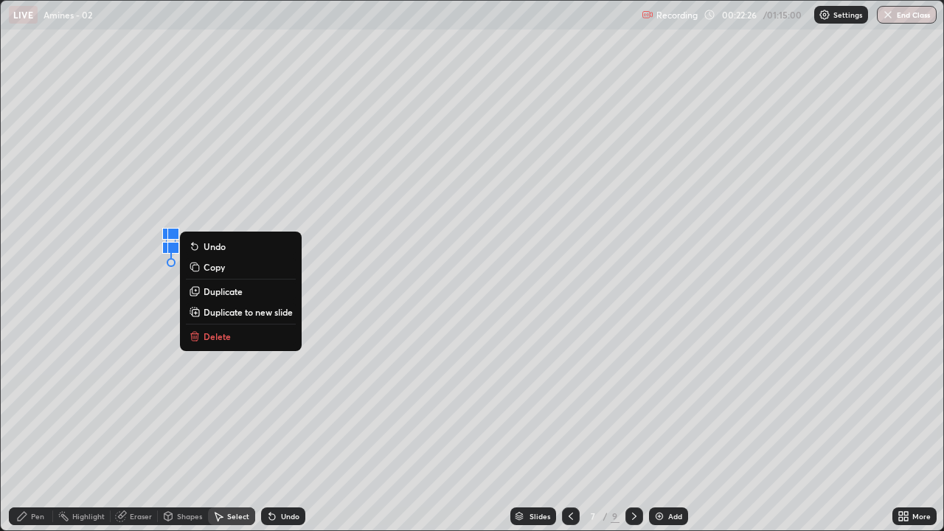
click at [30, 431] on div "Pen" at bounding box center [31, 517] width 44 height 18
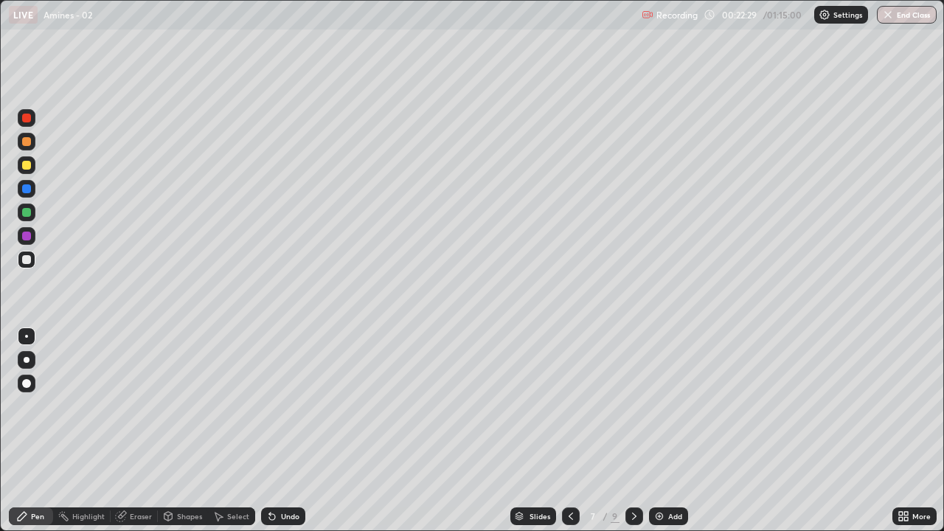
click at [633, 431] on icon at bounding box center [635, 517] width 12 height 12
click at [570, 431] on icon at bounding box center [571, 517] width 12 height 12
click at [633, 431] on icon at bounding box center [635, 517] width 12 height 12
click at [569, 431] on icon at bounding box center [571, 516] width 4 height 7
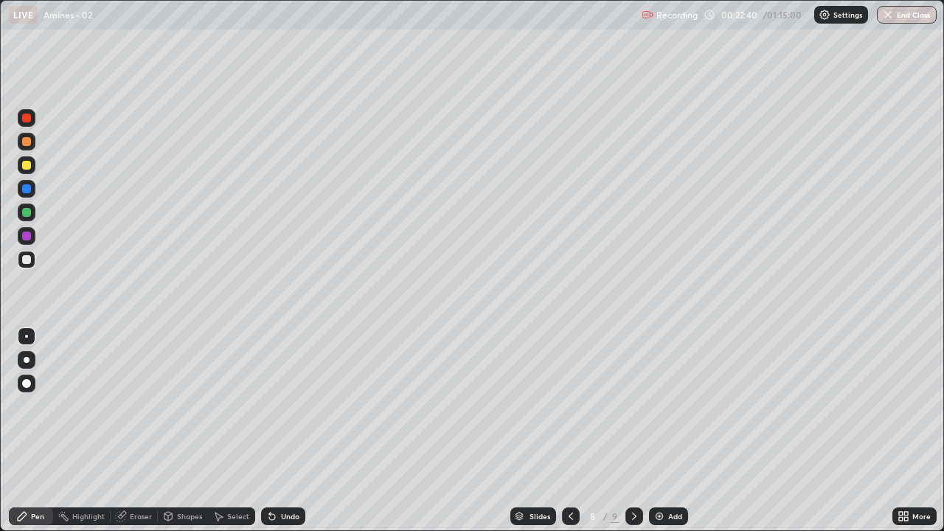
click at [636, 431] on div at bounding box center [635, 517] width 18 height 18
click at [570, 431] on icon at bounding box center [571, 517] width 12 height 12
click at [289, 431] on div "Undo" at bounding box center [290, 516] width 18 height 7
click at [666, 431] on div "Add" at bounding box center [668, 517] width 39 height 18
click at [570, 431] on icon at bounding box center [570, 517] width 12 height 12
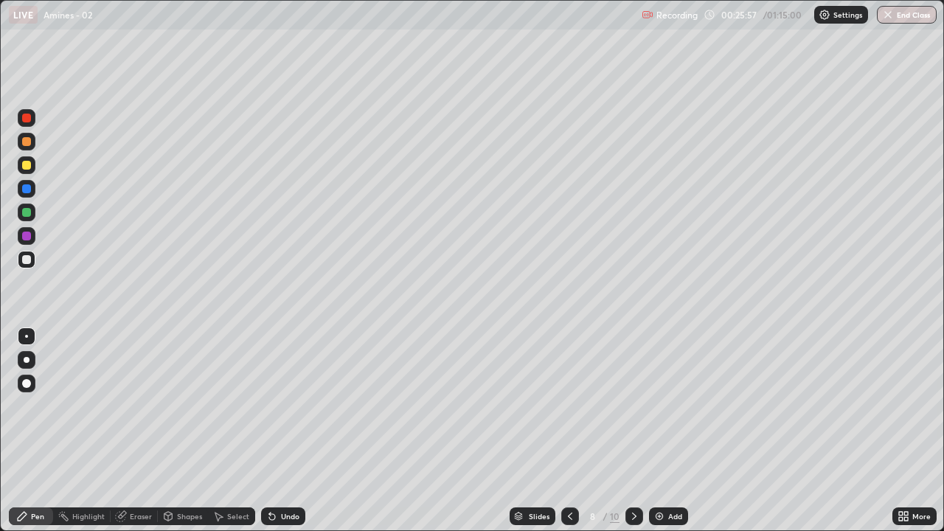
click at [633, 431] on icon at bounding box center [635, 517] width 12 height 12
click at [632, 431] on icon at bounding box center [635, 517] width 12 height 12
click at [571, 431] on icon at bounding box center [570, 517] width 12 height 12
click at [626, 431] on div at bounding box center [635, 517] width 18 height 18
click at [142, 431] on div "Eraser" at bounding box center [141, 516] width 22 height 7
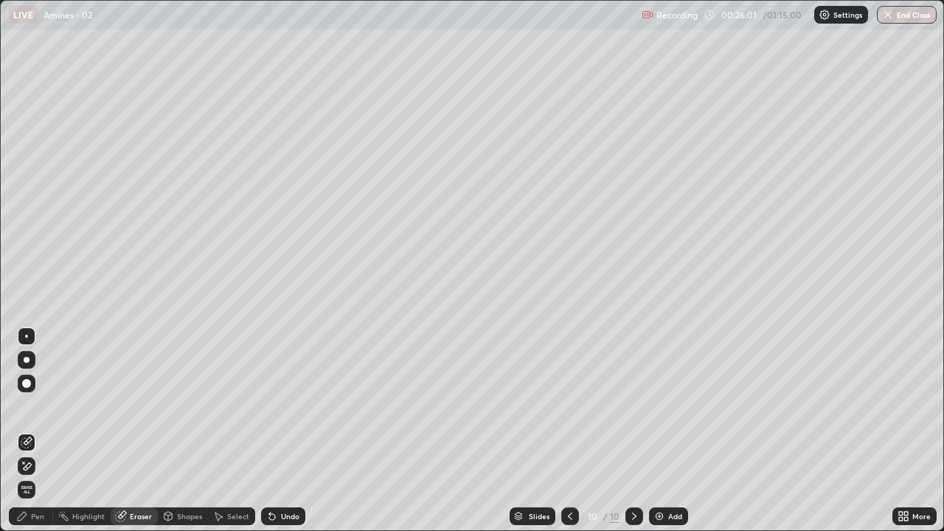
click at [29, 431] on span "Erase all" at bounding box center [26, 490] width 16 height 9
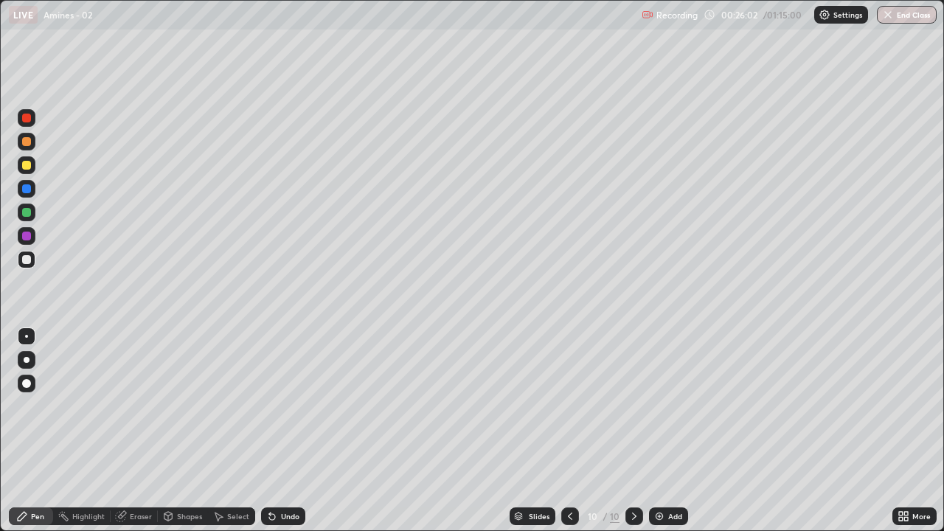
click at [576, 431] on div at bounding box center [571, 517] width 18 height 18
click at [28, 120] on div at bounding box center [26, 118] width 9 height 9
click at [28, 257] on div at bounding box center [26, 259] width 9 height 9
click at [281, 431] on div "Undo" at bounding box center [290, 516] width 18 height 7
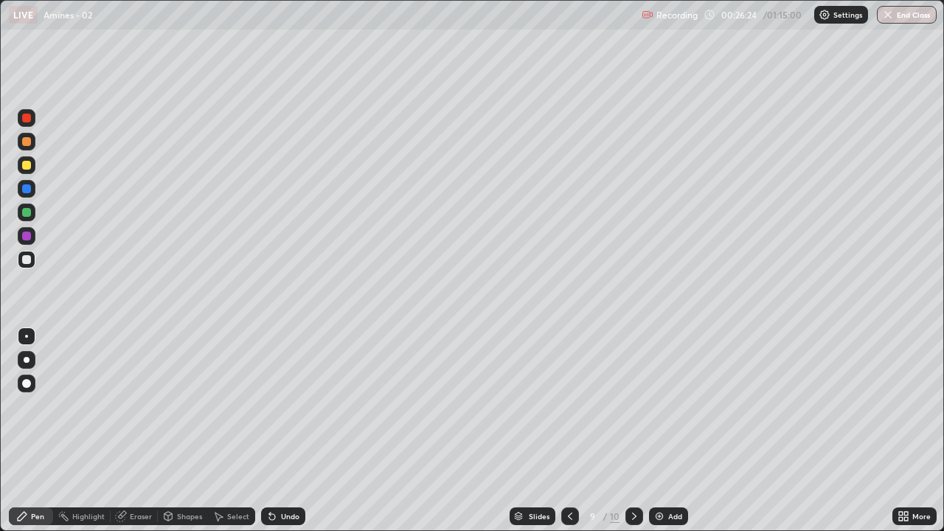
click at [270, 431] on icon at bounding box center [272, 517] width 6 height 6
click at [142, 431] on div "Eraser" at bounding box center [141, 516] width 22 height 7
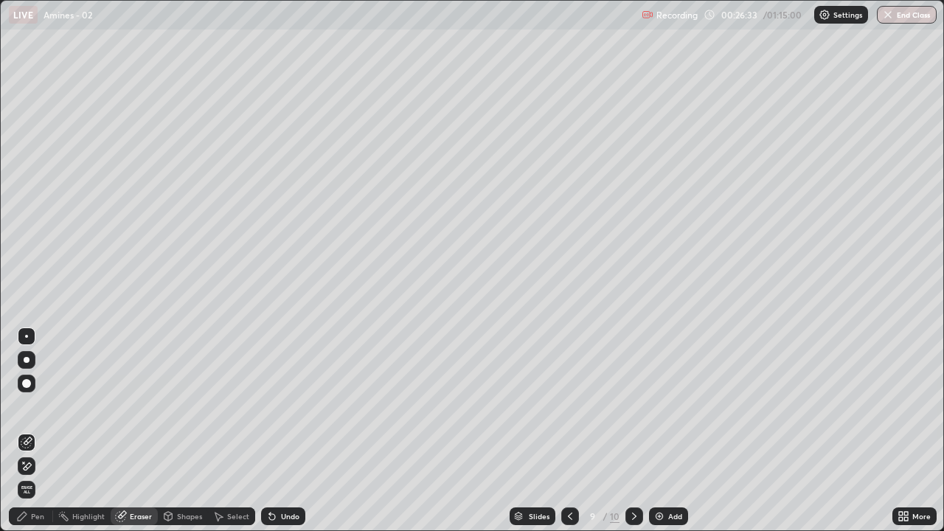
click at [35, 431] on div "Pen" at bounding box center [37, 516] width 13 height 7
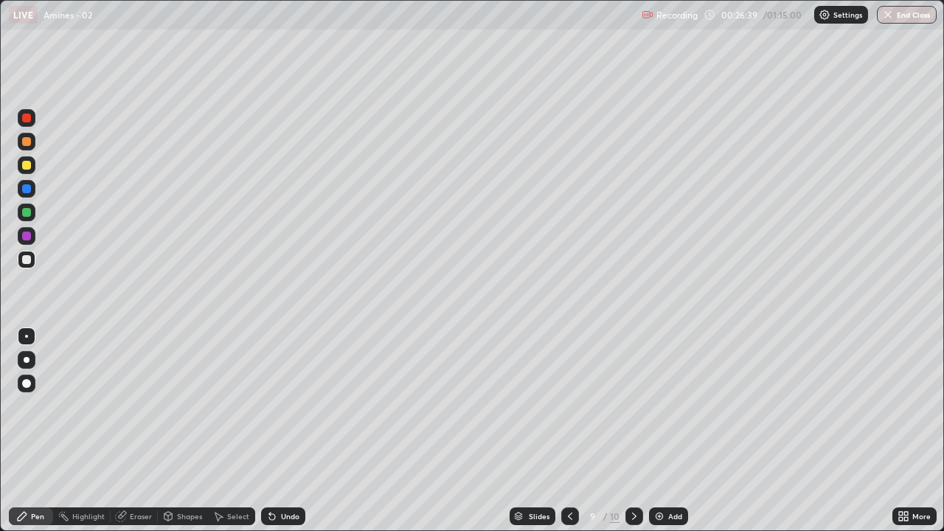
click at [281, 431] on div "Undo" at bounding box center [283, 517] width 44 height 18
click at [277, 431] on div "Undo" at bounding box center [283, 517] width 44 height 18
click at [292, 431] on div "Undo" at bounding box center [283, 517] width 44 height 18
click at [290, 431] on div "Undo" at bounding box center [290, 516] width 18 height 7
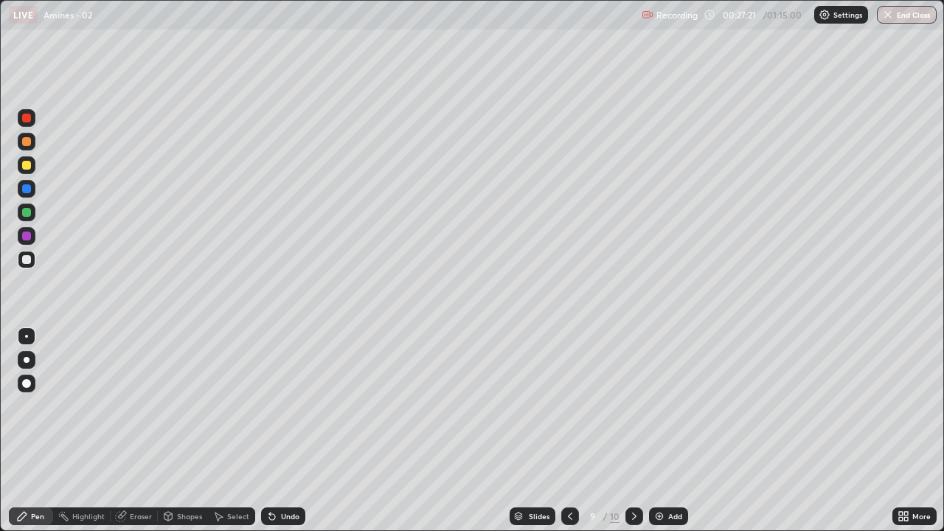
click at [289, 431] on div "Undo" at bounding box center [290, 516] width 18 height 7
click at [291, 431] on div "Undo" at bounding box center [283, 517] width 44 height 18
click at [288, 431] on div "Undo" at bounding box center [290, 516] width 18 height 7
click at [286, 431] on div "Undo" at bounding box center [290, 516] width 18 height 7
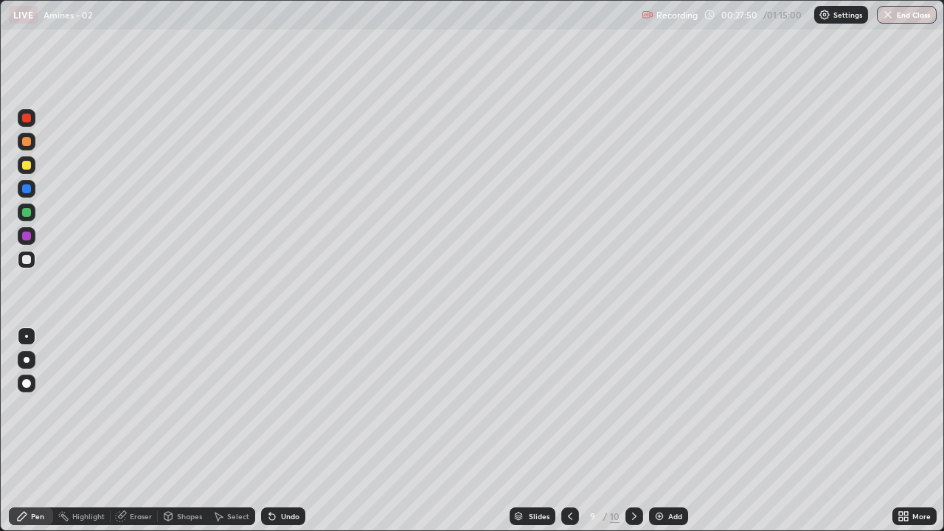
click at [280, 431] on div "Undo" at bounding box center [283, 517] width 44 height 18
click at [233, 431] on div "Select" at bounding box center [238, 516] width 22 height 7
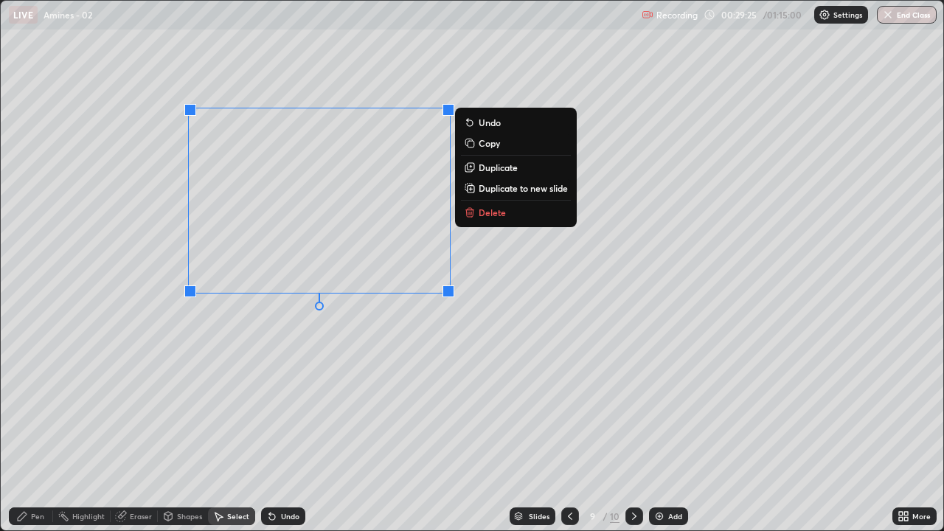
click at [477, 325] on div "0 ° Undo Copy Duplicate Duplicate to new slide Delete" at bounding box center [472, 266] width 943 height 530
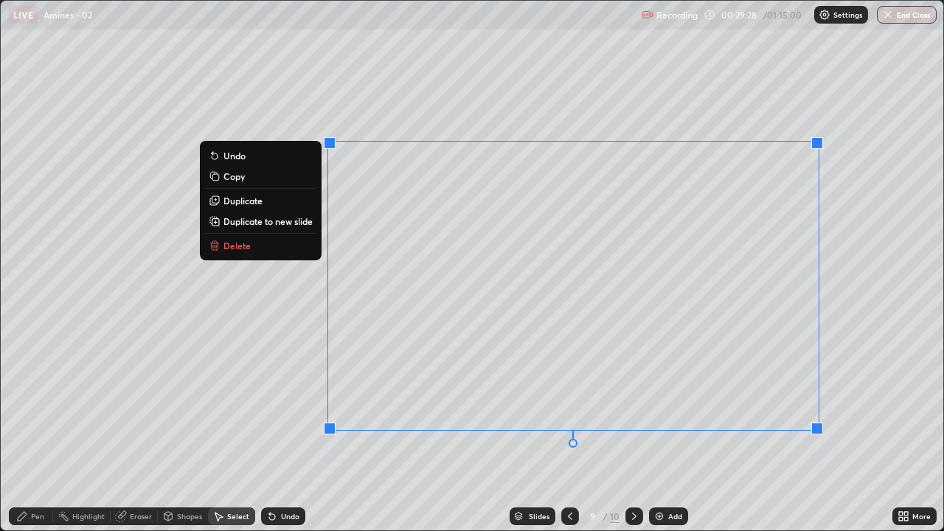
click at [243, 246] on p "Delete" at bounding box center [237, 246] width 27 height 12
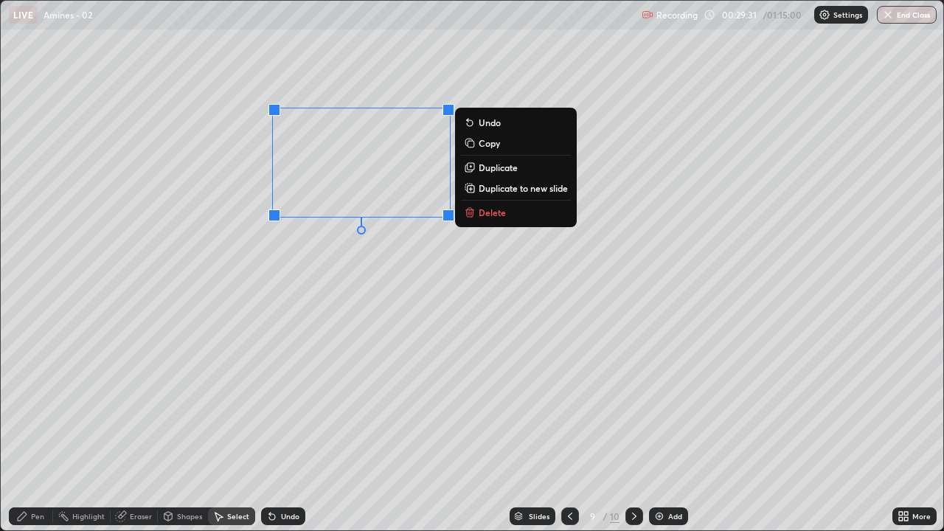
click at [482, 212] on p "Delete" at bounding box center [492, 213] width 27 height 12
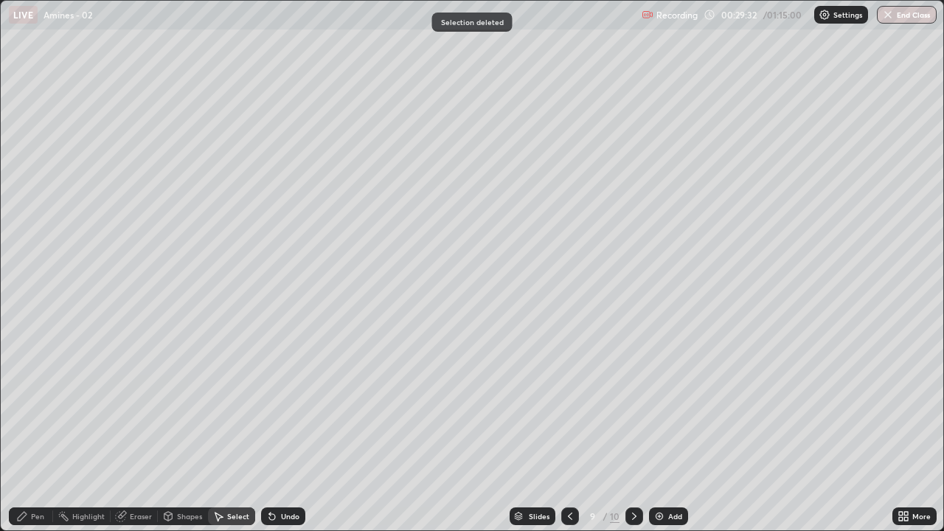
click at [38, 431] on div "Pen" at bounding box center [37, 516] width 13 height 7
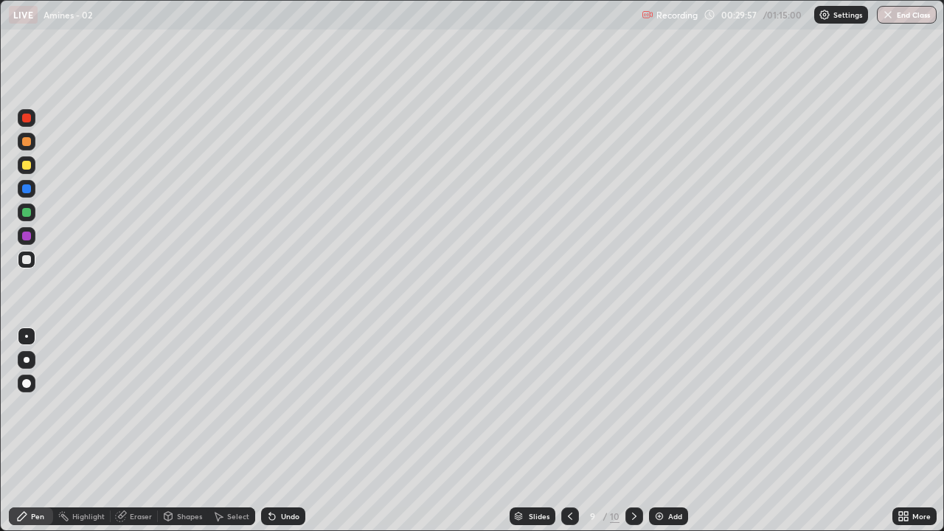
click at [283, 431] on div "Undo" at bounding box center [290, 516] width 18 height 7
click at [276, 431] on div "Undo" at bounding box center [283, 517] width 44 height 18
click at [289, 431] on div "Undo" at bounding box center [290, 516] width 18 height 7
click at [285, 431] on div "Undo" at bounding box center [283, 517] width 44 height 18
click at [287, 431] on div "Undo" at bounding box center [290, 516] width 18 height 7
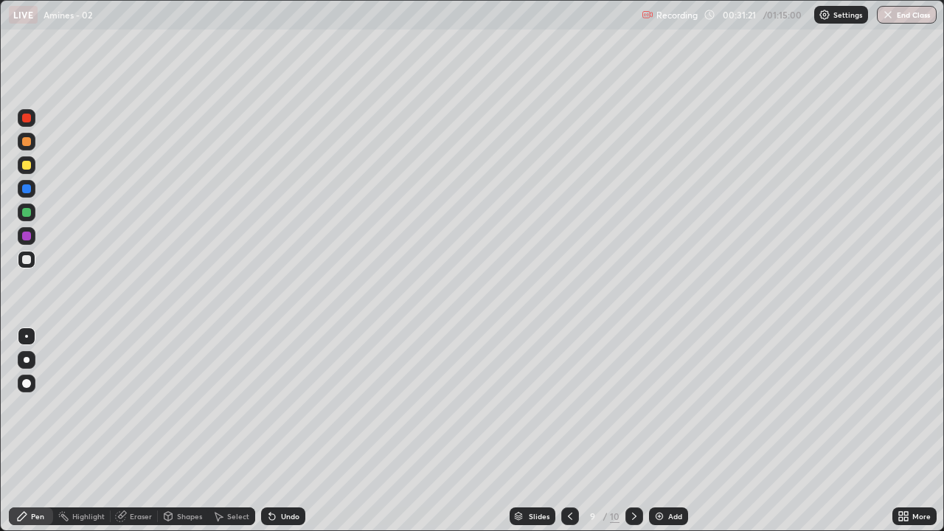
click at [562, 431] on div at bounding box center [571, 517] width 18 height 18
click at [578, 431] on div at bounding box center [571, 517] width 18 height 30
click at [569, 431] on icon at bounding box center [570, 517] width 12 height 12
click at [572, 431] on div at bounding box center [571, 517] width 18 height 18
click at [569, 431] on icon at bounding box center [570, 517] width 12 height 12
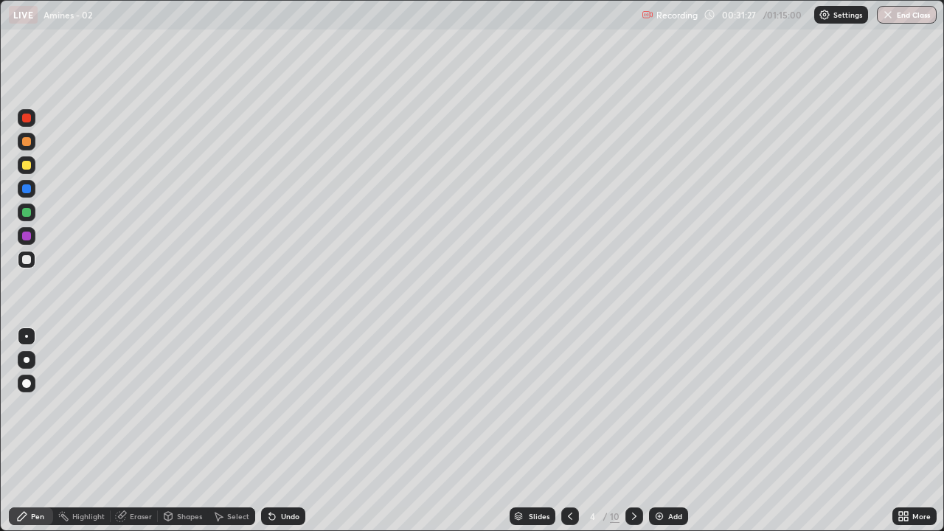
click at [570, 431] on icon at bounding box center [570, 516] width 4 height 7
click at [633, 431] on icon at bounding box center [635, 517] width 12 height 12
click at [638, 431] on div at bounding box center [635, 517] width 18 height 18
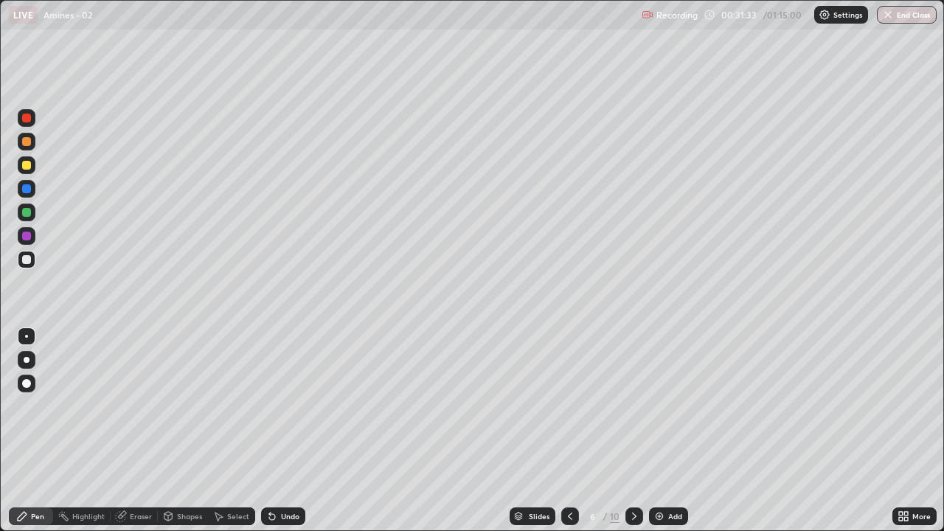
click at [638, 431] on div at bounding box center [635, 517] width 18 height 18
click at [633, 431] on icon at bounding box center [635, 517] width 12 height 12
click at [638, 431] on div at bounding box center [635, 517] width 18 height 18
click at [576, 431] on div at bounding box center [571, 517] width 18 height 18
click at [567, 431] on div at bounding box center [571, 517] width 18 height 30
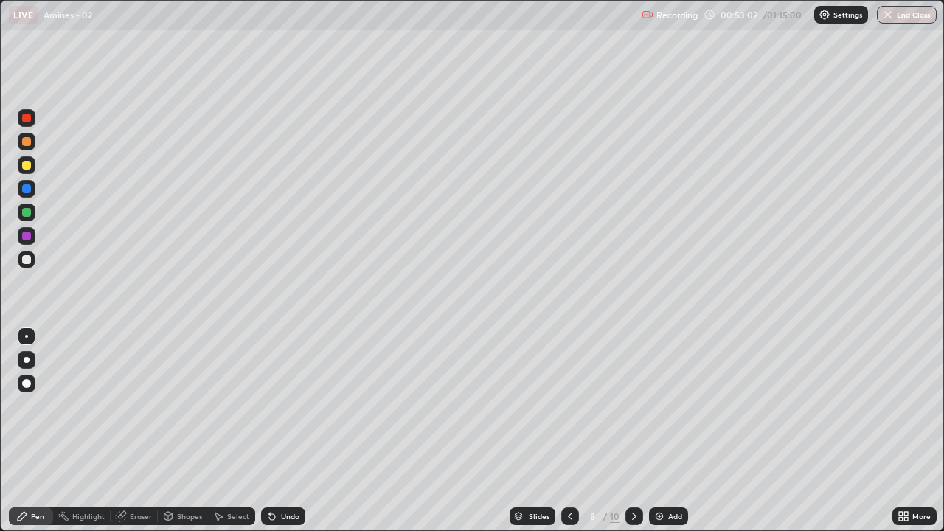
click at [568, 431] on icon at bounding box center [570, 517] width 12 height 12
click at [633, 431] on div at bounding box center [635, 517] width 18 height 18
click at [631, 431] on icon at bounding box center [635, 517] width 12 height 12
click at [634, 431] on icon at bounding box center [635, 517] width 12 height 12
click at [564, 431] on div at bounding box center [571, 517] width 18 height 30
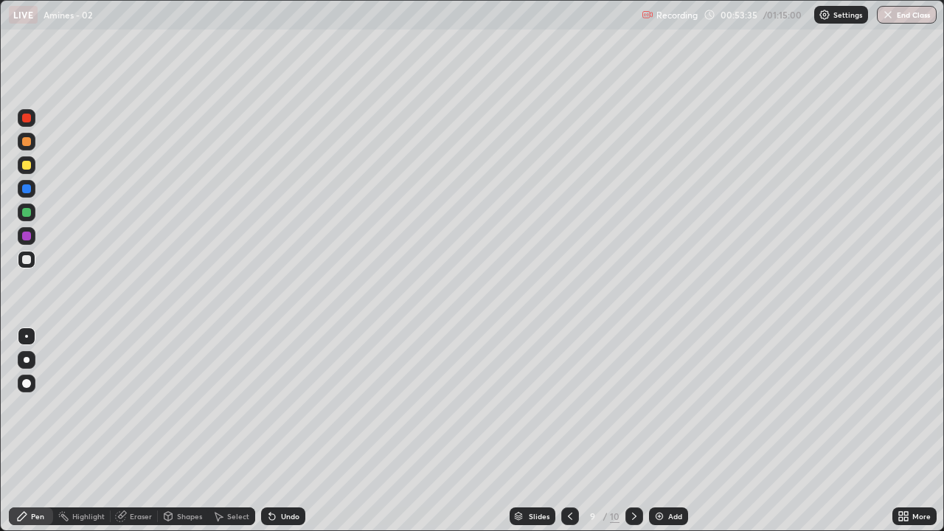
click at [635, 431] on icon at bounding box center [635, 517] width 12 height 12
click at [27, 232] on div at bounding box center [26, 236] width 9 height 9
click at [569, 431] on icon at bounding box center [570, 517] width 12 height 12
click at [575, 431] on icon at bounding box center [570, 517] width 12 height 12
click at [569, 431] on icon at bounding box center [570, 517] width 12 height 12
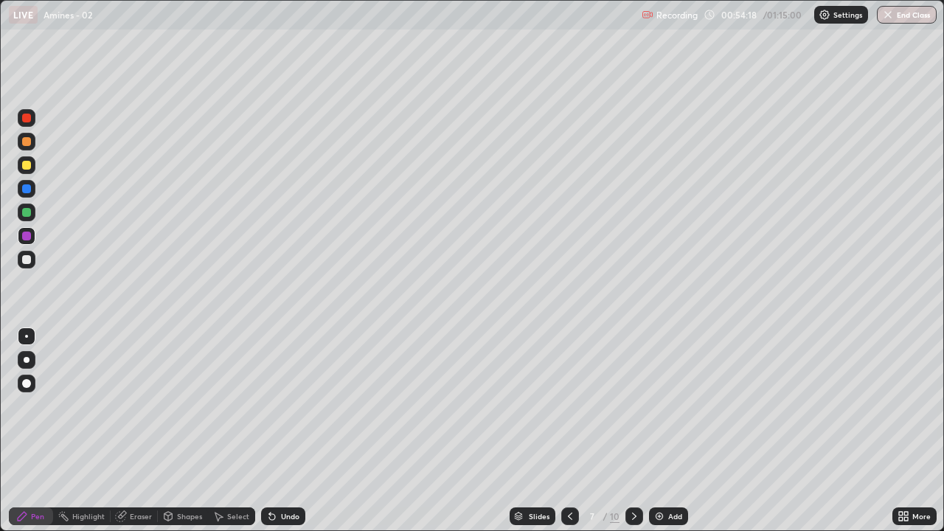
click at [570, 431] on icon at bounding box center [570, 517] width 12 height 12
click at [569, 431] on icon at bounding box center [570, 517] width 12 height 12
click at [571, 431] on icon at bounding box center [570, 517] width 12 height 12
click at [570, 431] on icon at bounding box center [570, 517] width 12 height 12
click at [569, 431] on icon at bounding box center [570, 517] width 12 height 12
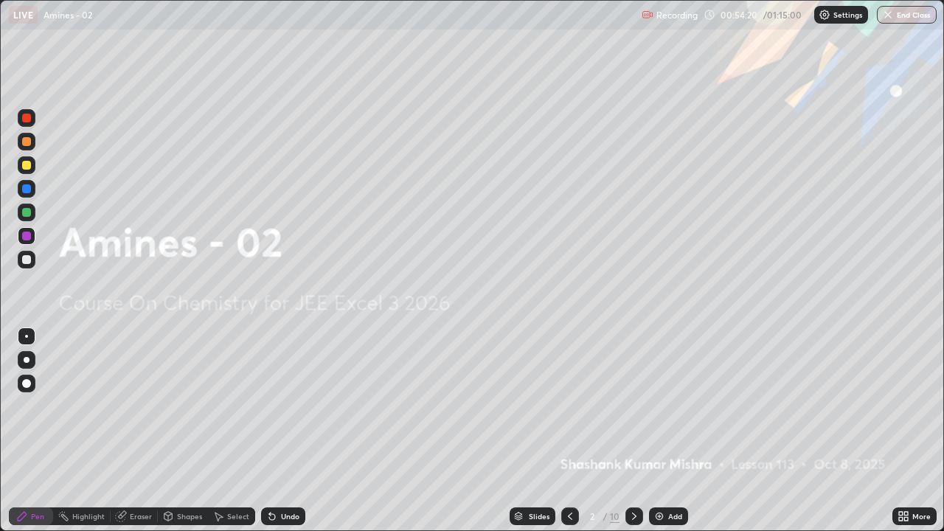
click at [568, 431] on icon at bounding box center [570, 516] width 4 height 7
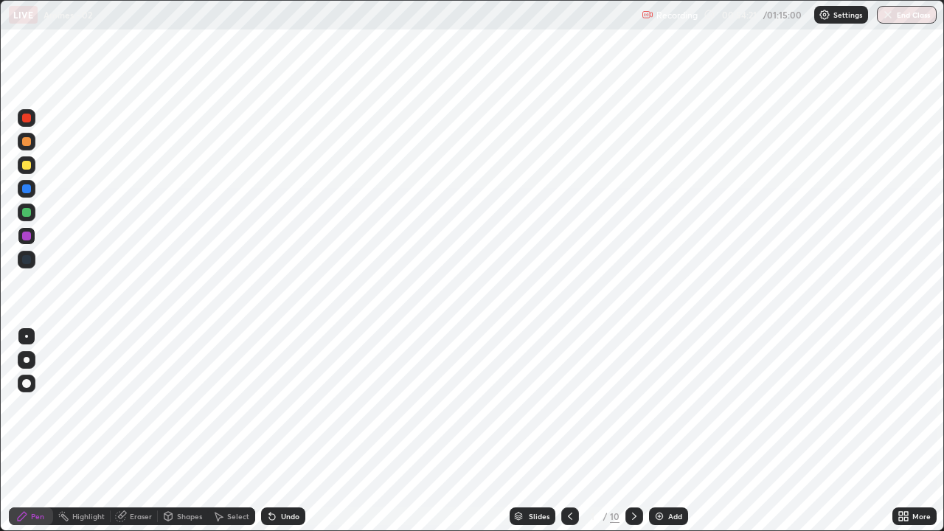
click at [633, 431] on icon at bounding box center [635, 517] width 12 height 12
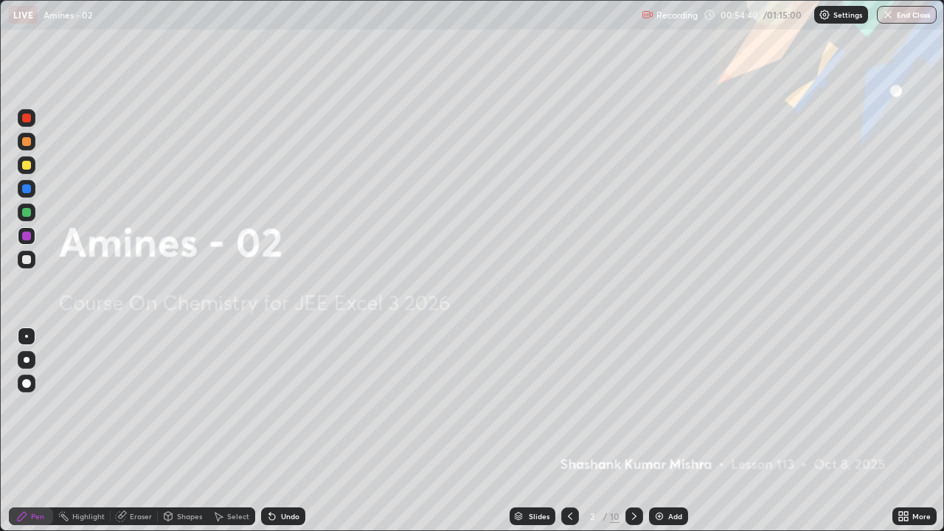
click at [635, 431] on div at bounding box center [635, 517] width 18 height 18
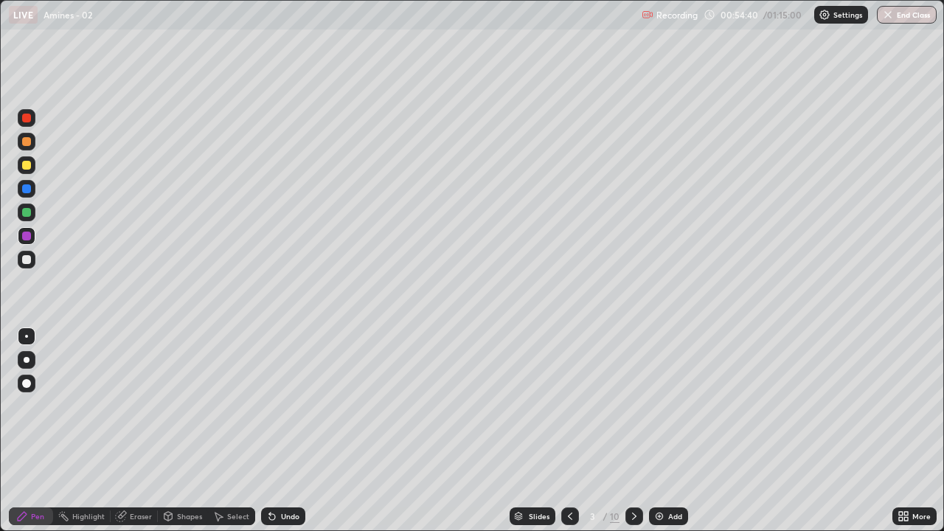
click at [633, 431] on icon at bounding box center [635, 517] width 12 height 12
click at [633, 431] on icon at bounding box center [634, 516] width 4 height 7
click at [631, 431] on icon at bounding box center [635, 517] width 12 height 12
click at [633, 431] on icon at bounding box center [635, 517] width 12 height 12
click at [631, 431] on icon at bounding box center [635, 517] width 12 height 12
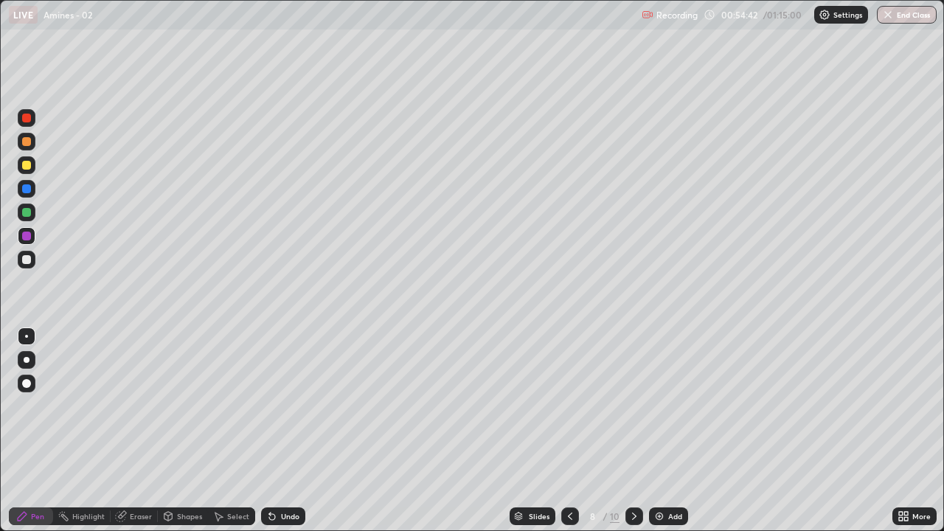
click at [631, 431] on icon at bounding box center [635, 517] width 12 height 12
click at [638, 431] on icon at bounding box center [635, 517] width 12 height 12
click at [634, 431] on icon at bounding box center [635, 517] width 12 height 12
click at [27, 118] on div at bounding box center [26, 118] width 9 height 9
click at [176, 431] on div "Shapes" at bounding box center [183, 517] width 50 height 18
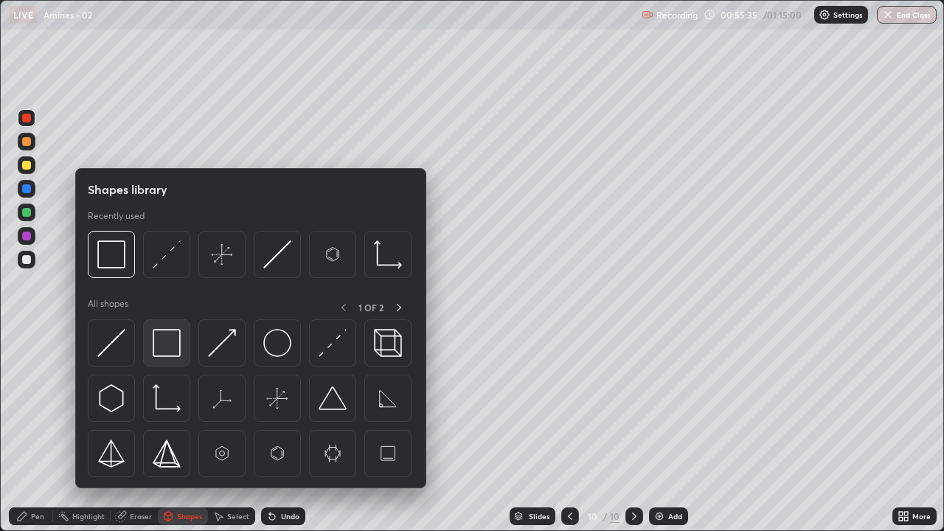
click at [162, 338] on img at bounding box center [167, 343] width 28 height 28
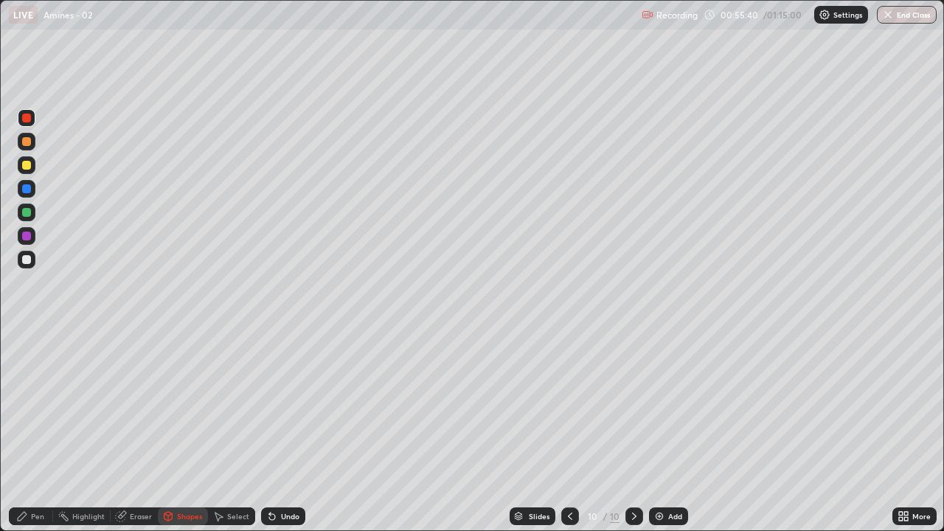
click at [569, 431] on div at bounding box center [571, 517] width 18 height 18
click at [627, 431] on div at bounding box center [635, 517] width 18 height 18
click at [578, 431] on div at bounding box center [571, 517] width 18 height 18
click at [567, 431] on div at bounding box center [571, 517] width 18 height 30
click at [571, 431] on div at bounding box center [571, 517] width 18 height 18
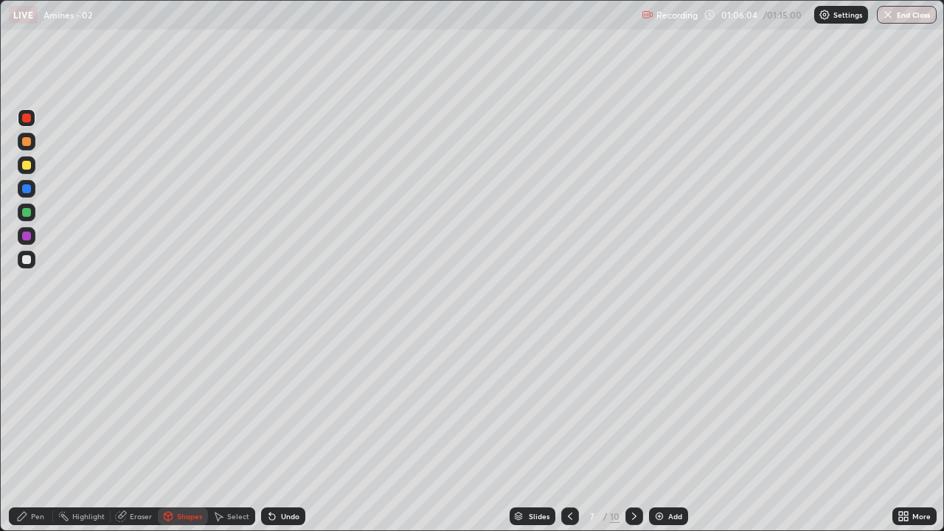
click at [38, 431] on div "Pen" at bounding box center [37, 516] width 13 height 7
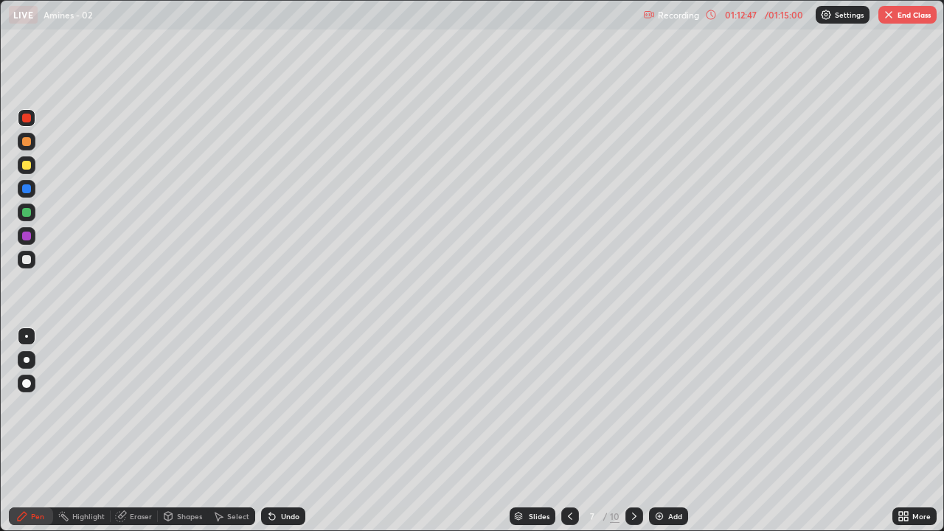
click at [912, 17] on button "End Class" at bounding box center [908, 15] width 58 height 18
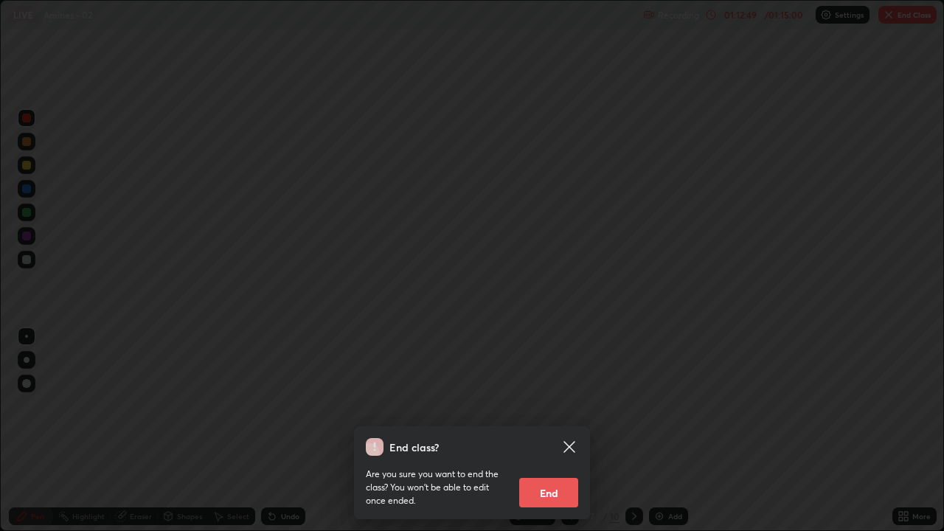
click at [562, 431] on button "End" at bounding box center [548, 493] width 59 height 30
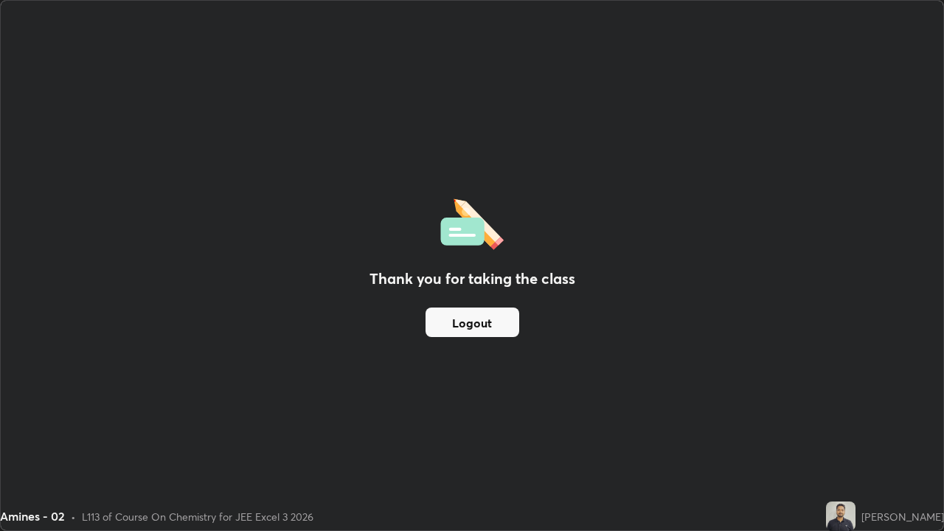
click at [478, 320] on button "Logout" at bounding box center [473, 323] width 94 height 30
